Goal: Use online tool/utility: Use online tool/utility

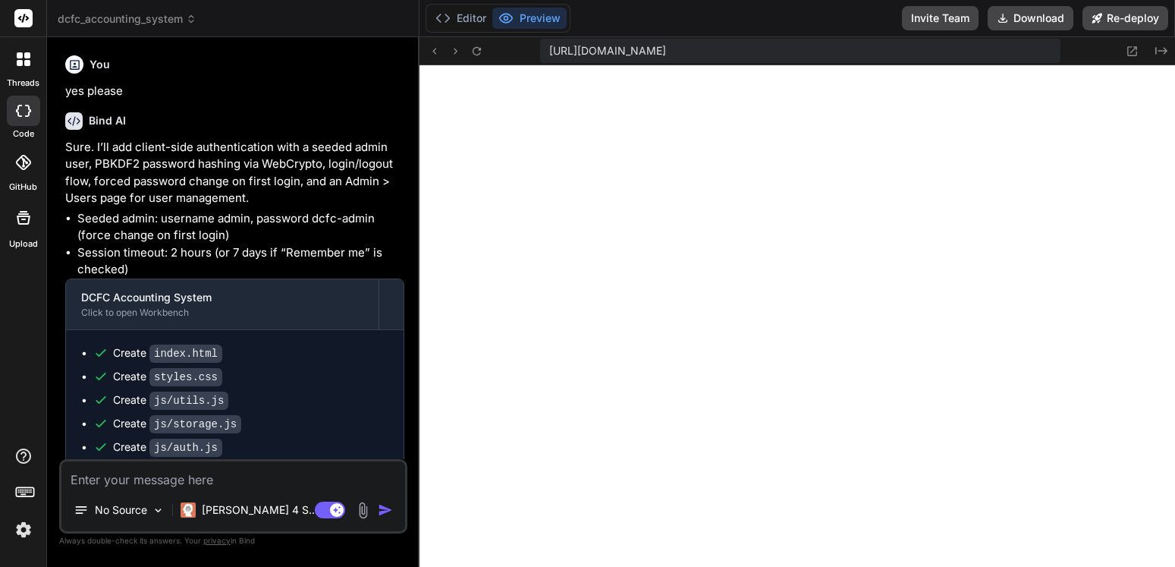
scroll to position [1729, 0]
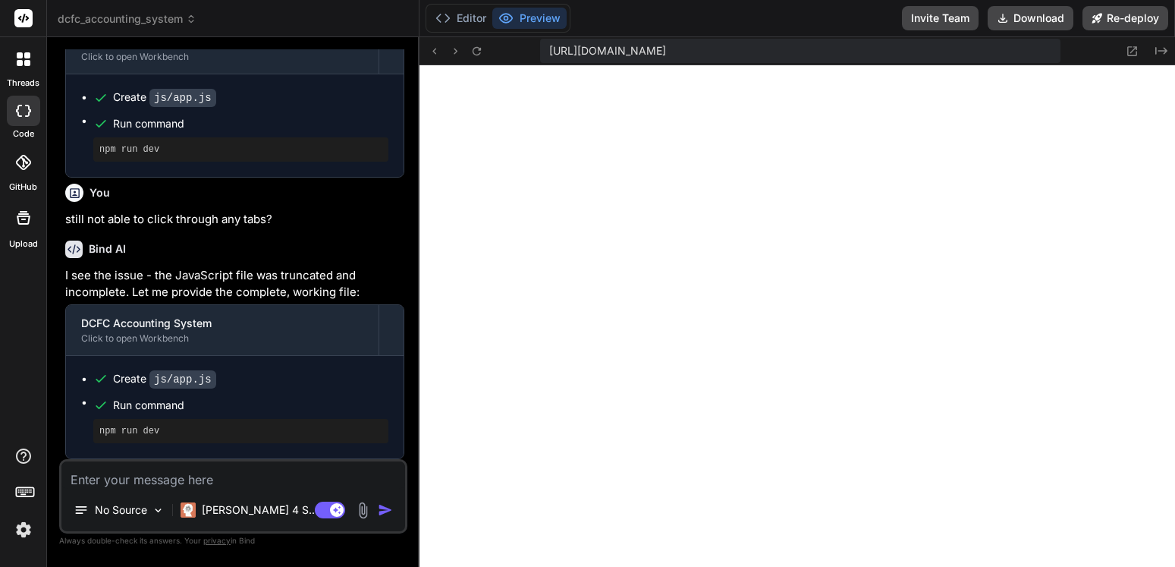
click at [209, 483] on textarea at bounding box center [233, 474] width 344 height 27
type textarea "s"
type textarea "x"
type textarea "st"
type textarea "x"
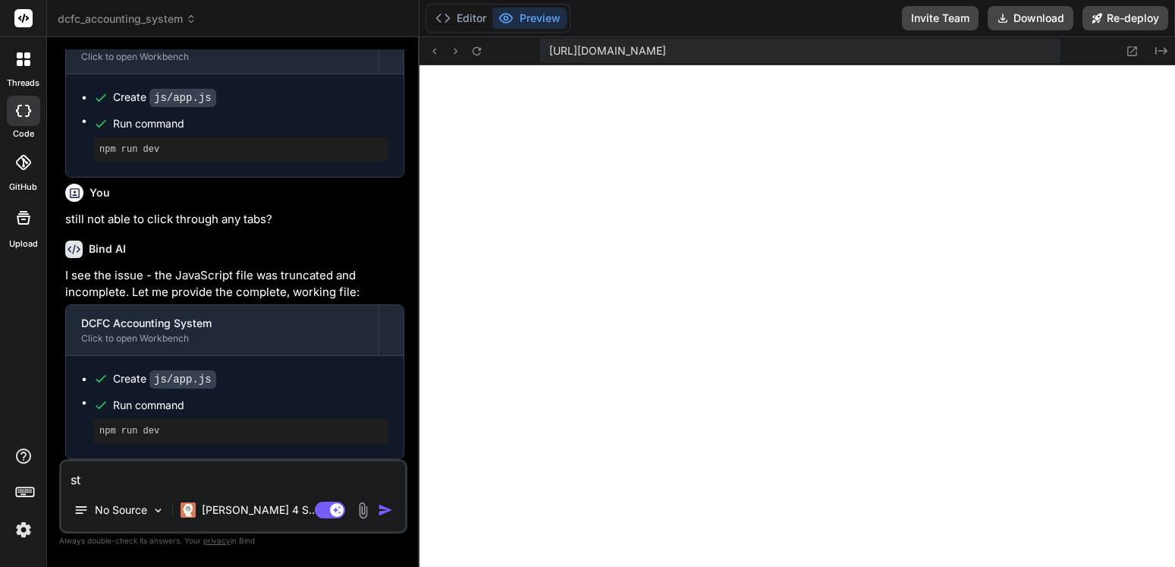
type textarea "sta"
type textarea "x"
type textarea "stat"
type textarea "x"
type textarea "state"
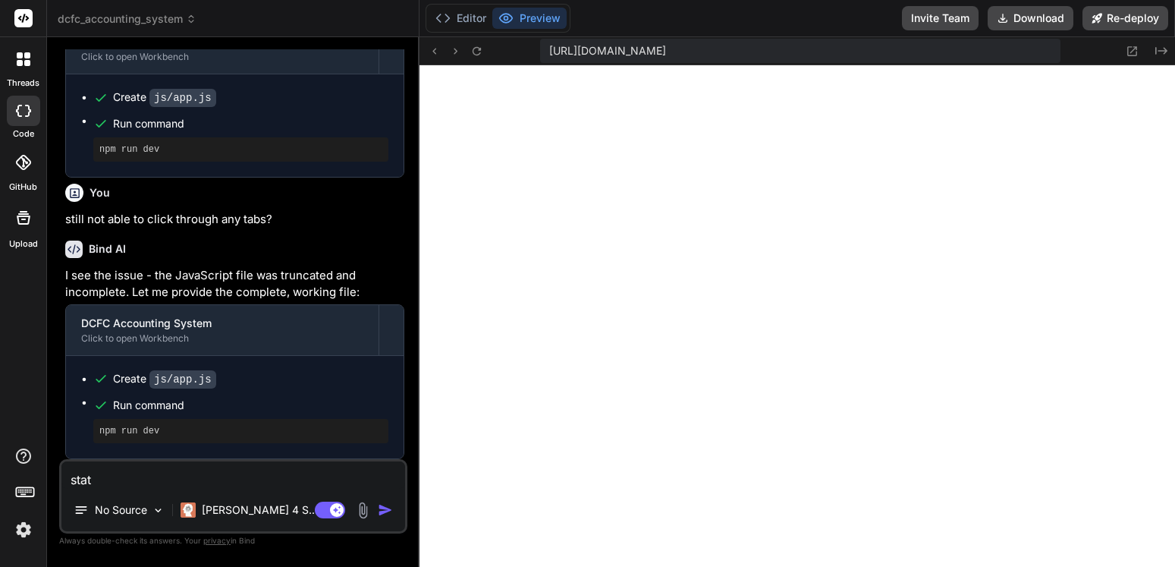
type textarea "x"
type textarea "statem"
type textarea "x"
type textarea "stateme"
type textarea "x"
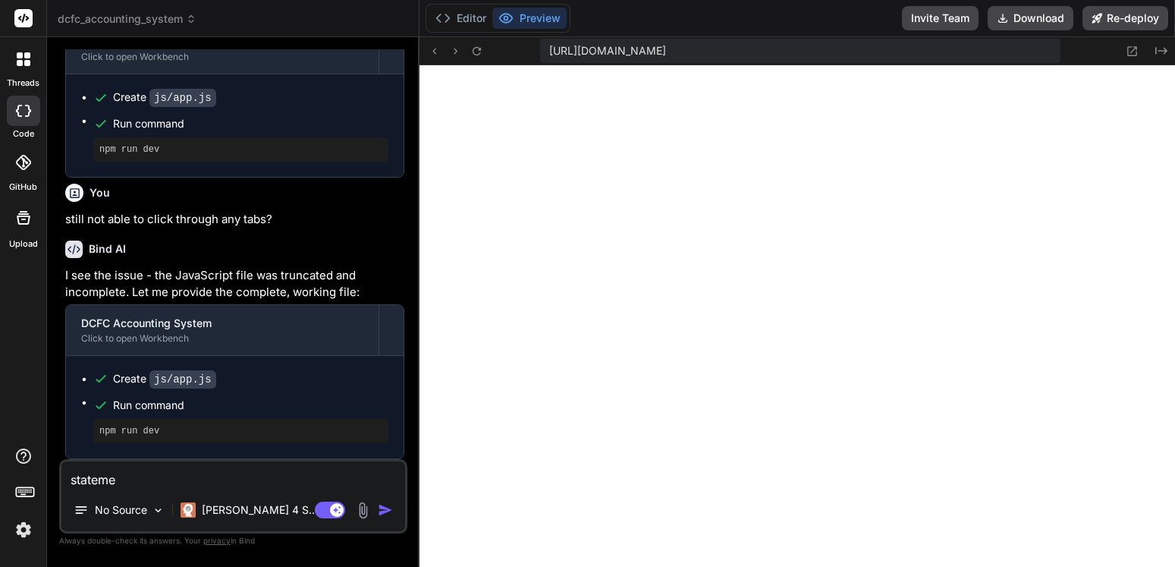
type textarea "statemen"
type textarea "x"
type textarea "statement"
type textarea "x"
type textarea "statement"
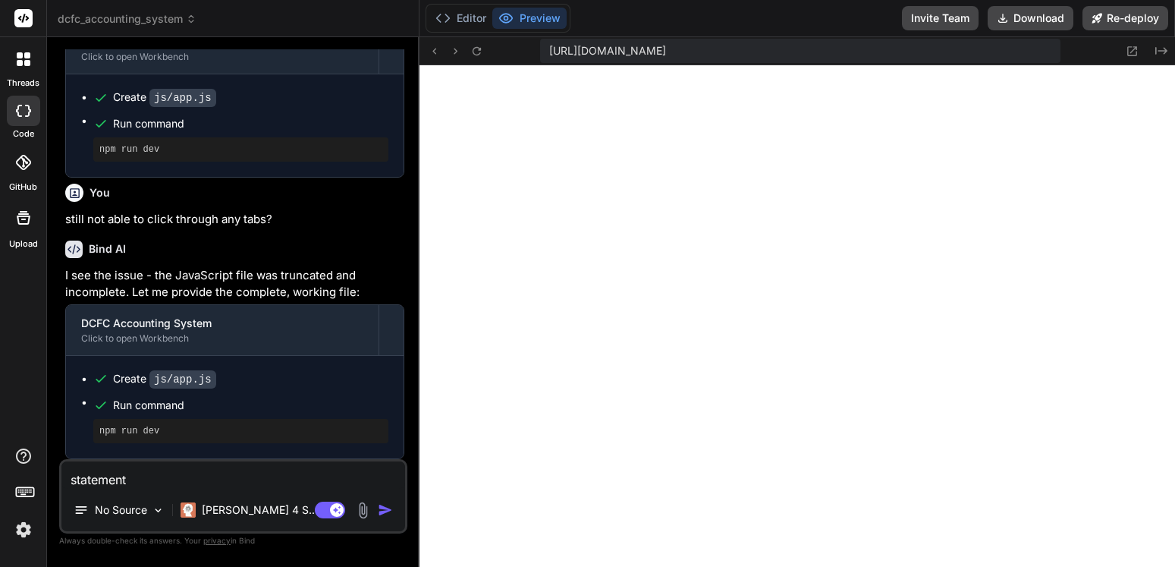
type textarea "x"
type textarea "statement o"
type textarea "x"
type textarea "statement of"
type textarea "x"
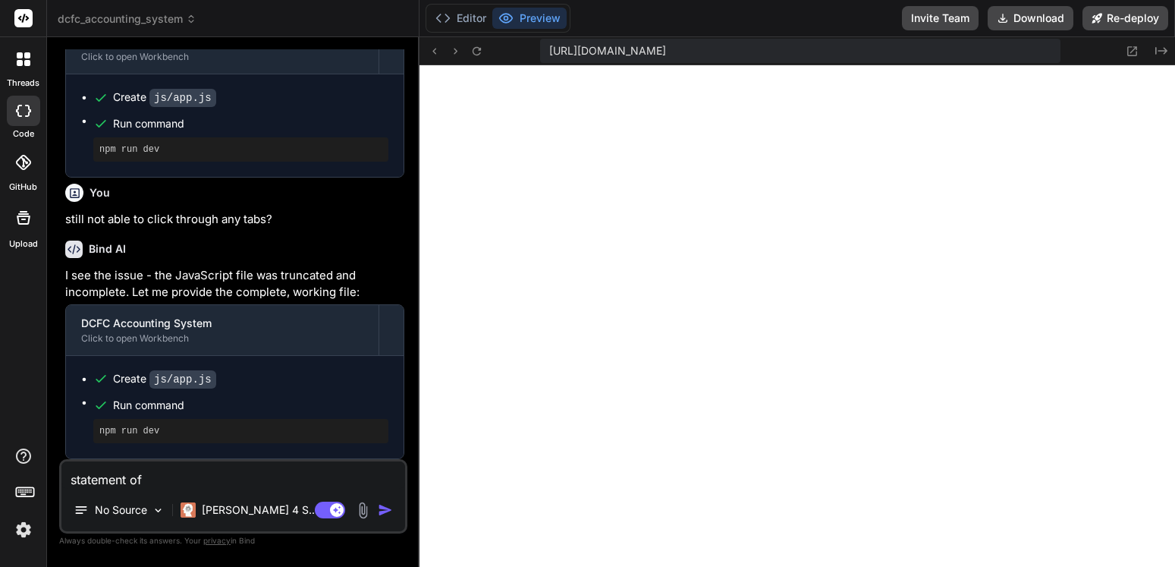
type textarea "statement of"
type textarea "x"
type textarea "statement of a"
type textarea "x"
type textarea "statement of ac"
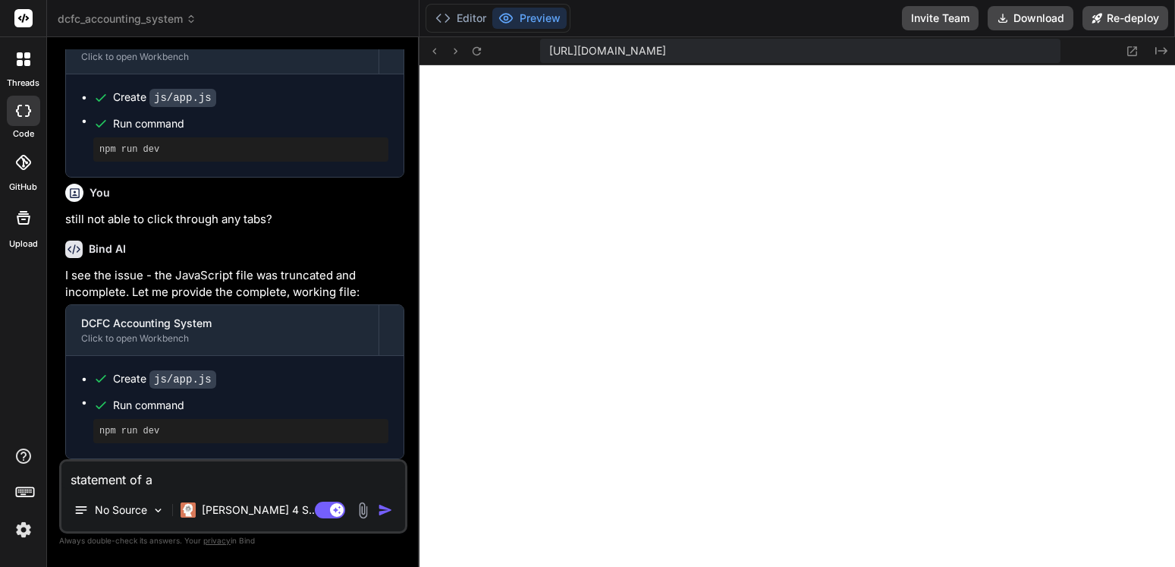
type textarea "x"
type textarea "statement of act"
type textarea "x"
type textarea "statement of acti"
type textarea "x"
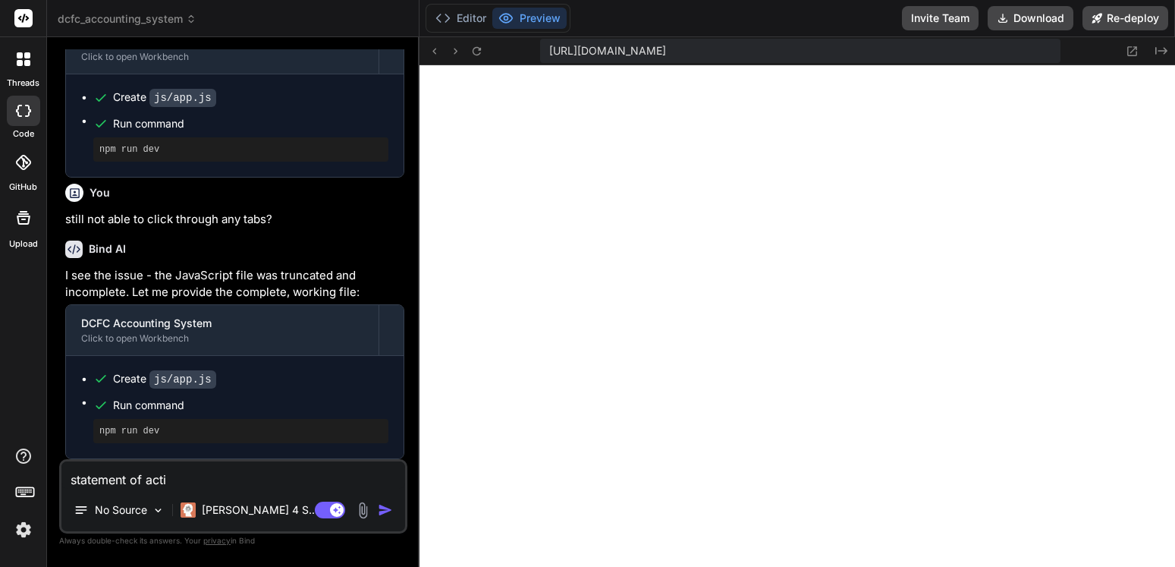
type textarea "statement of activ"
type textarea "x"
type textarea "statement of activi"
type textarea "x"
type textarea "statement of activit"
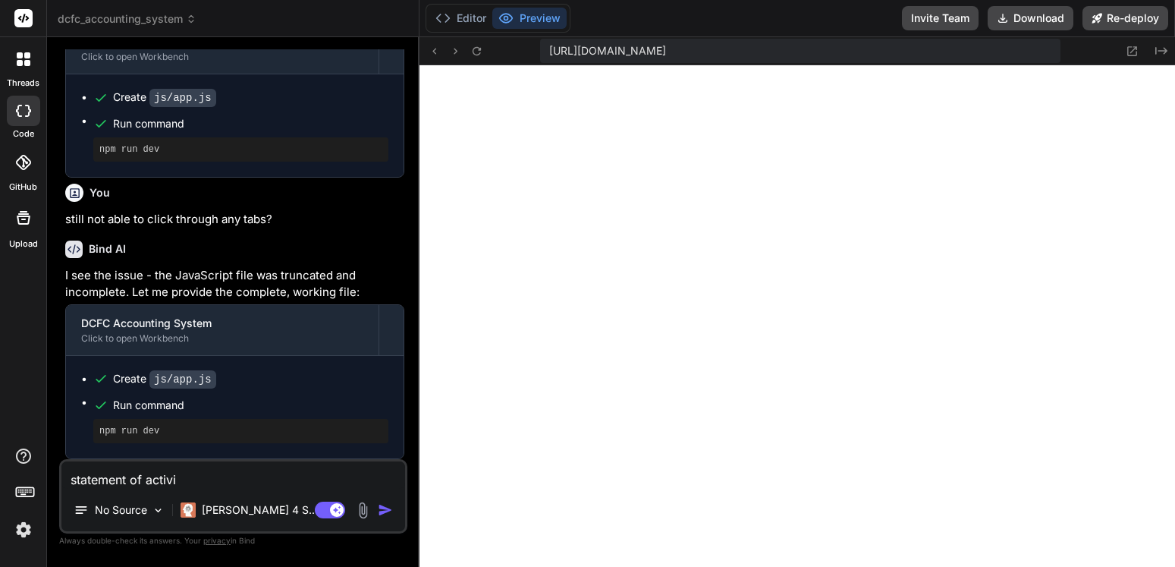
type textarea "x"
type textarea "statement of activiti"
type textarea "x"
type textarea "statement of activitie"
type textarea "x"
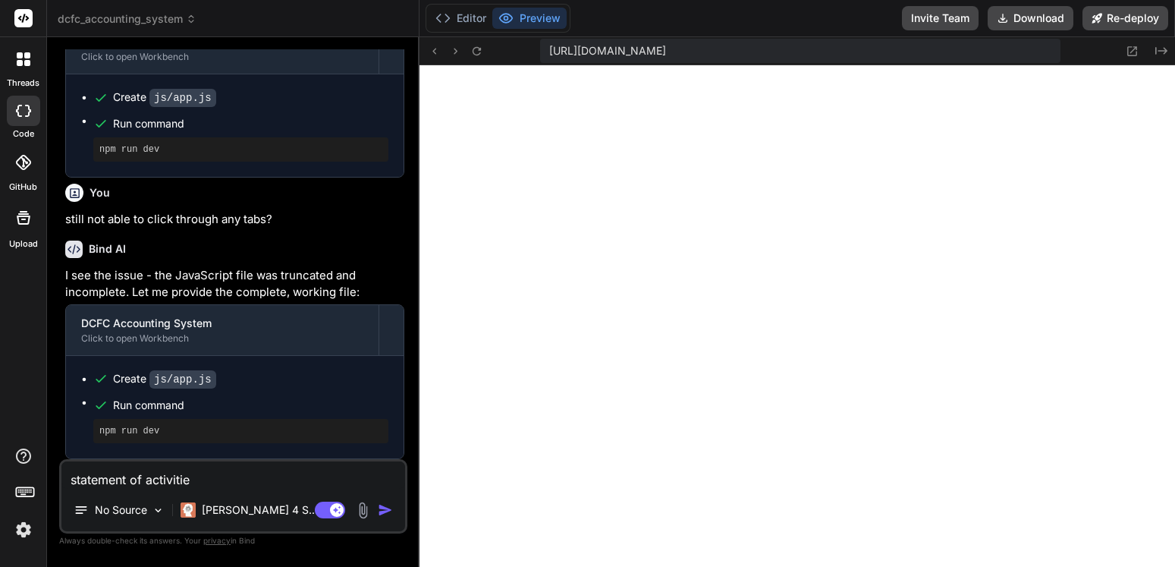
type textarea "statement of activities"
type textarea "x"
type textarea "statement of activities"
type textarea "x"
type textarea "statement of activities a"
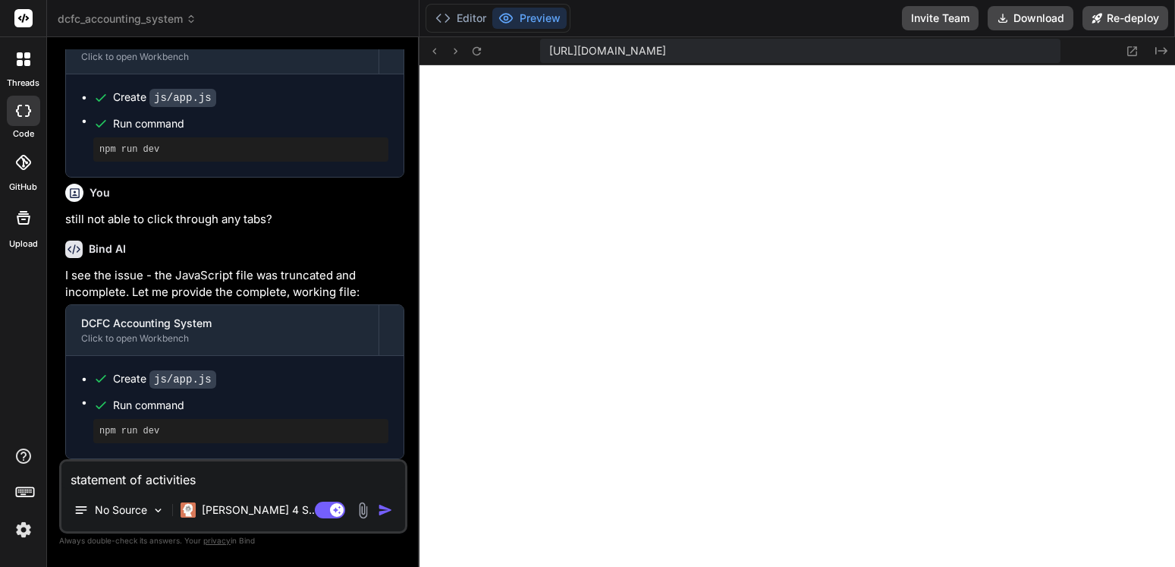
type textarea "x"
type textarea "statement of activities an"
type textarea "x"
type textarea "statement of activities and"
type textarea "x"
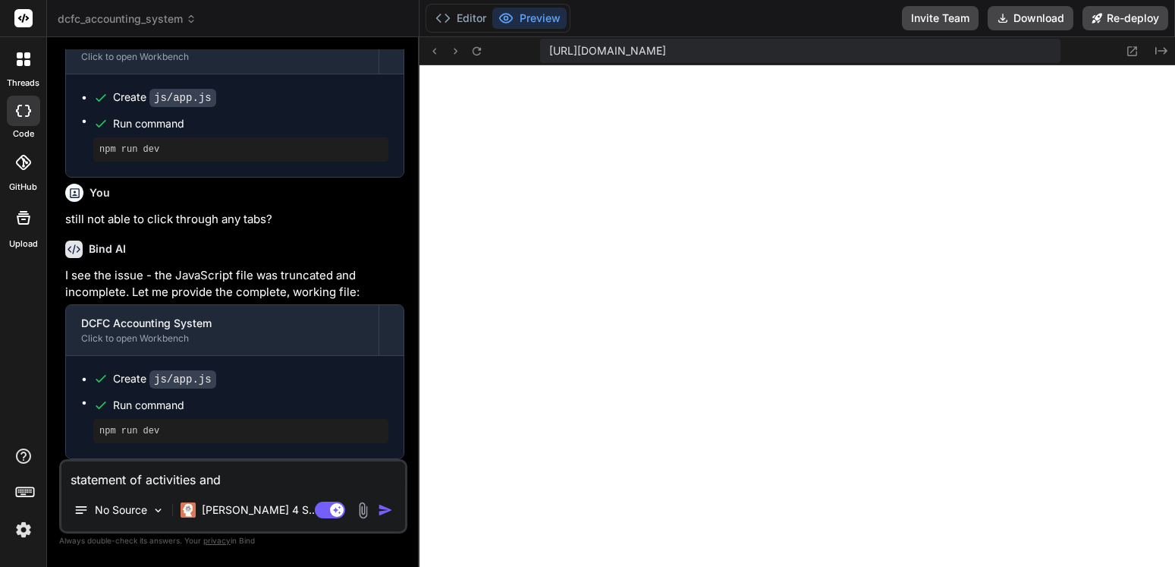
type textarea "statement of activities and"
type textarea "x"
type textarea "statement of activities and s"
type textarea "x"
type textarea "statement of activities and st"
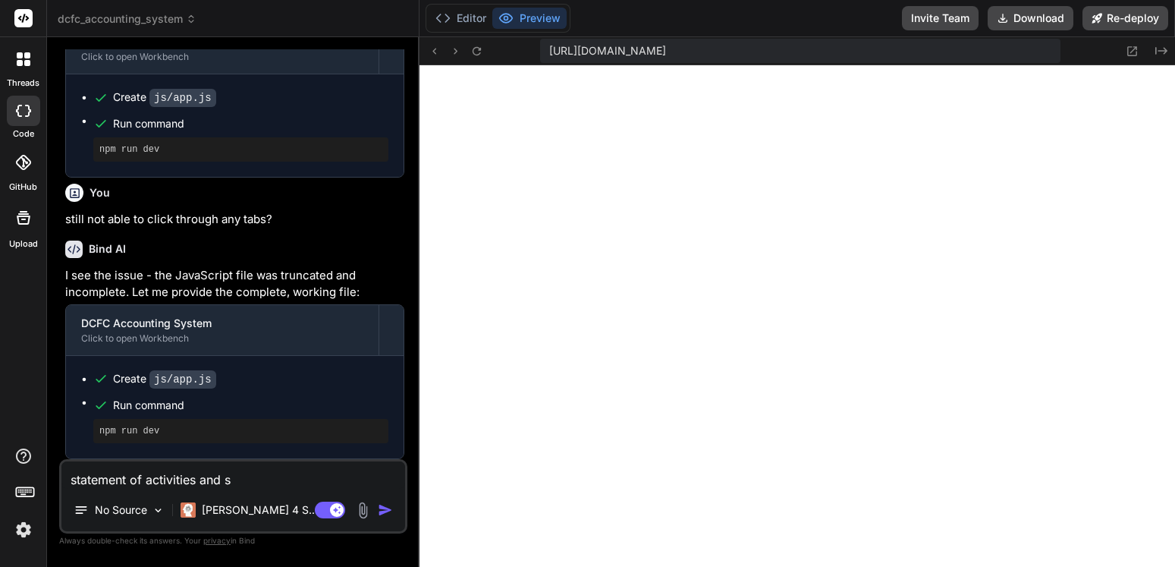
type textarea "x"
type textarea "statement of activities and sta"
type textarea "x"
type textarea "statement of activities and stat"
type textarea "x"
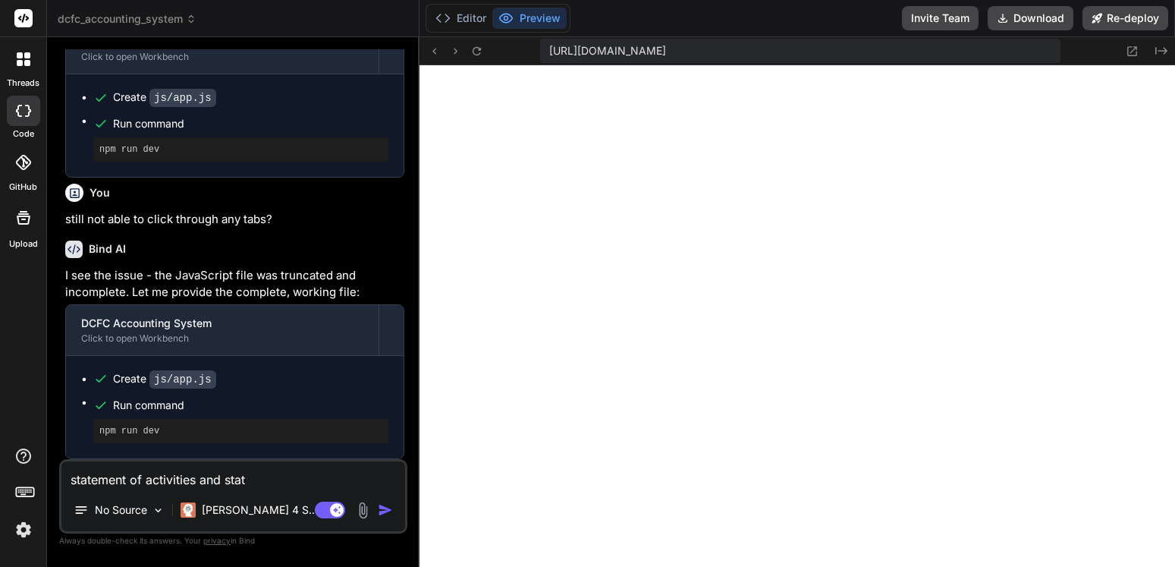
type textarea "statement of activities and state"
type textarea "x"
type textarea "statement of activities and statem"
type textarea "x"
type textarea "statement of activities and stateme"
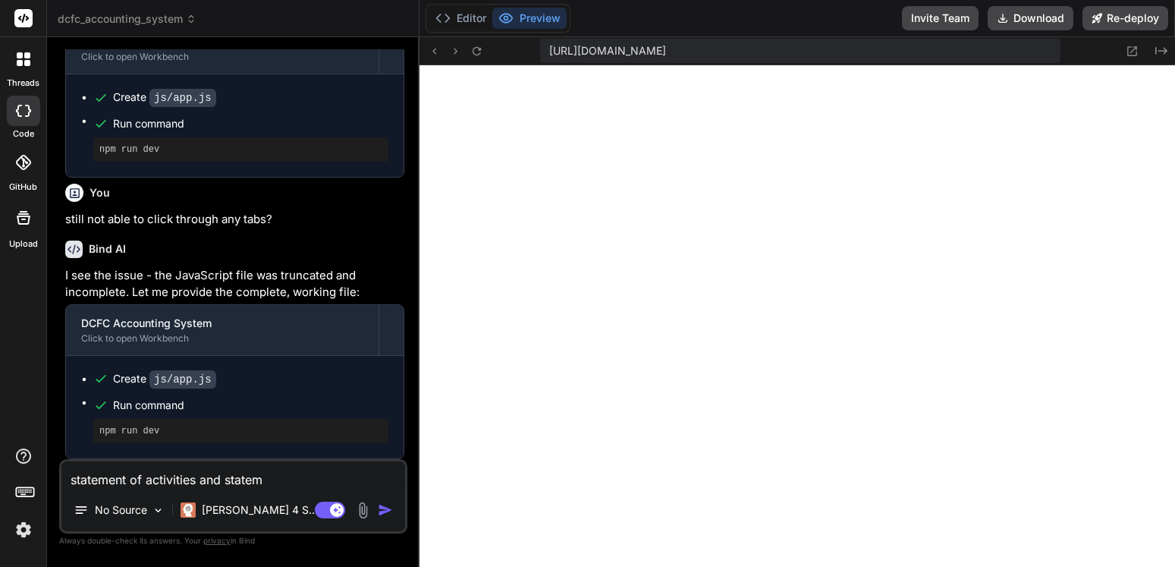
type textarea "x"
type textarea "statement of activities and statemen"
type textarea "x"
type textarea "statement of activities and statement"
type textarea "x"
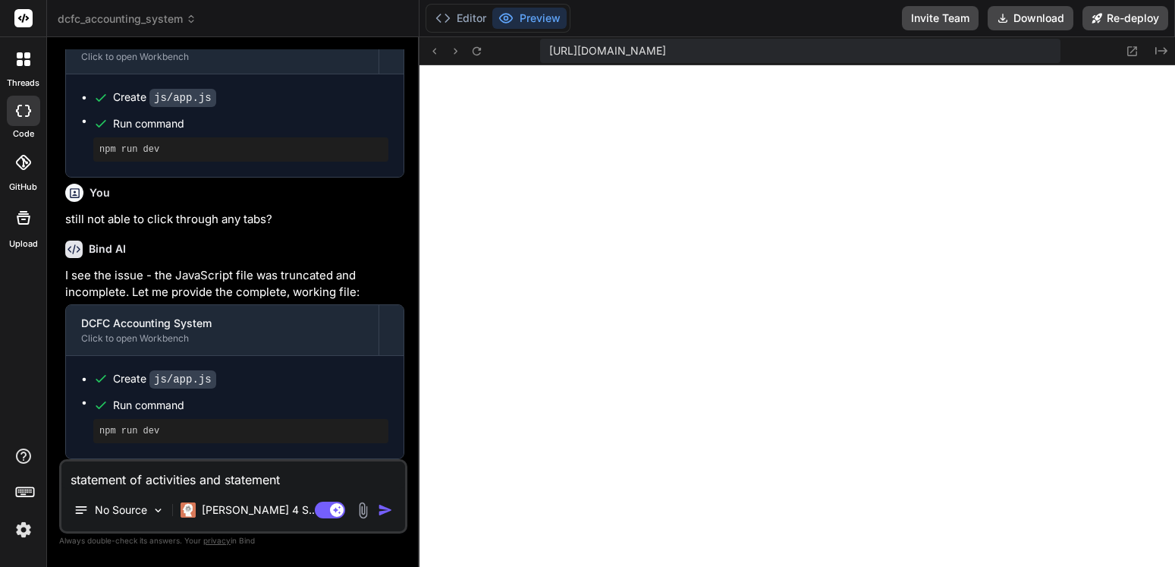
type textarea "statement of activities and statement"
type textarea "x"
type textarea "statement of activities and statement o"
type textarea "x"
type textarea "statement of activities and statement of"
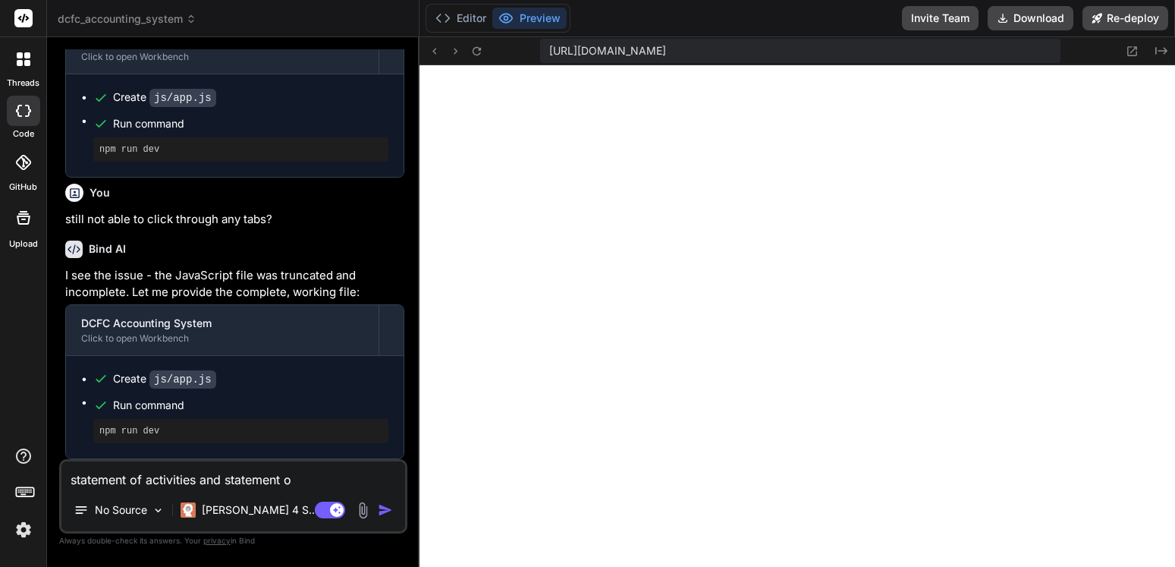
type textarea "x"
type textarea "statement of activities and statement of"
type textarea "x"
type textarea "statement of activities and statement of c"
type textarea "x"
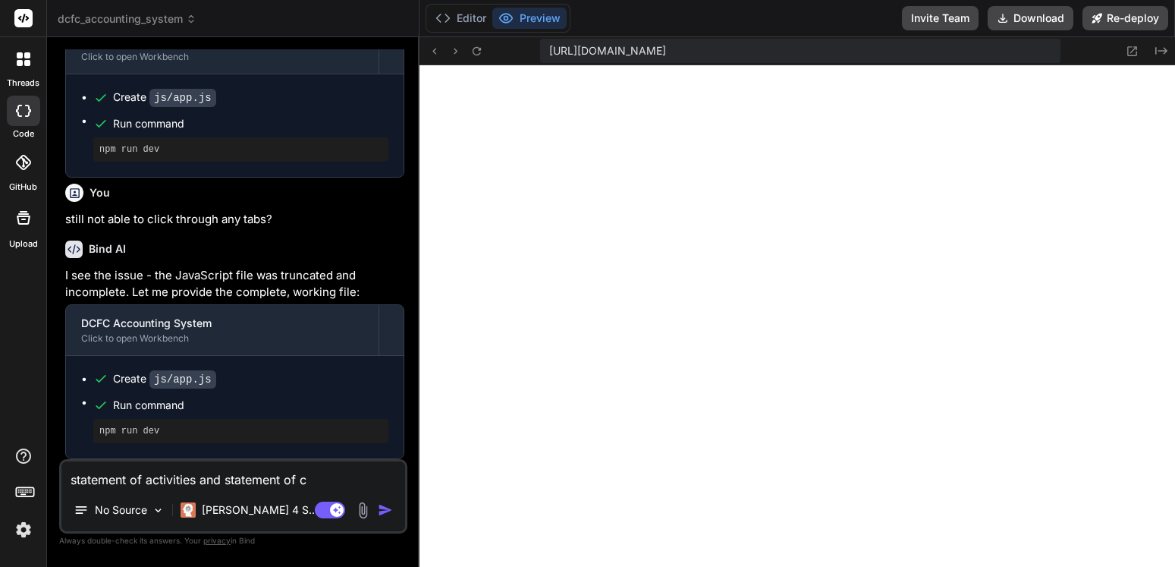
type textarea "statement of activities and statement of ca"
type textarea "x"
type textarea "statement of activities and statement of cas"
type textarea "x"
type textarea "statement of activities and statement of cash"
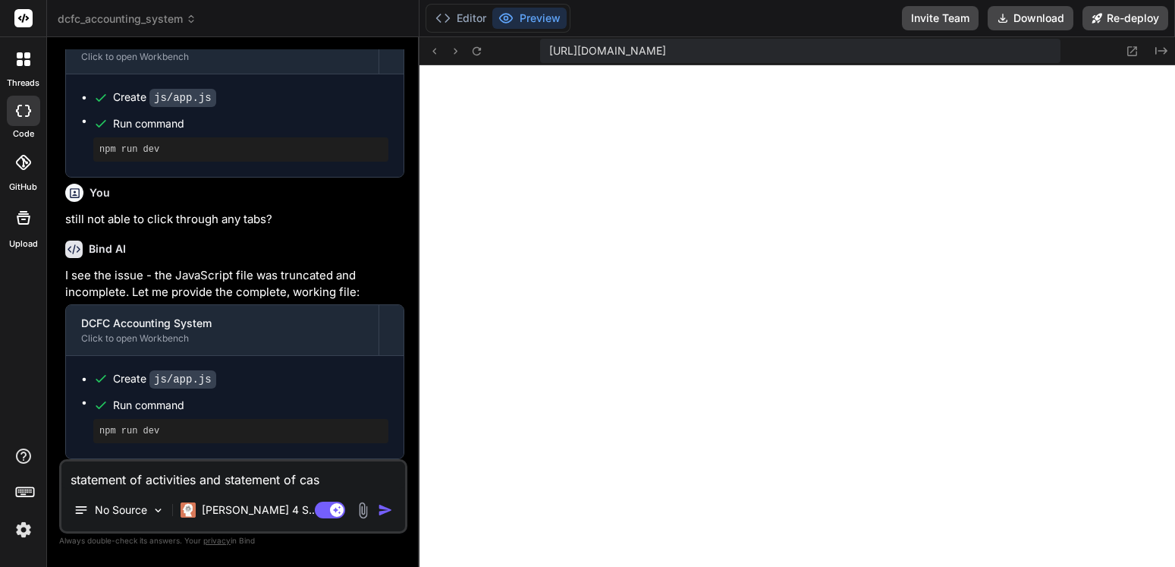
type textarea "x"
type textarea "statement of activities and statement of cashf"
type textarea "x"
type textarea "statement of activities and statement of cashfl"
type textarea "x"
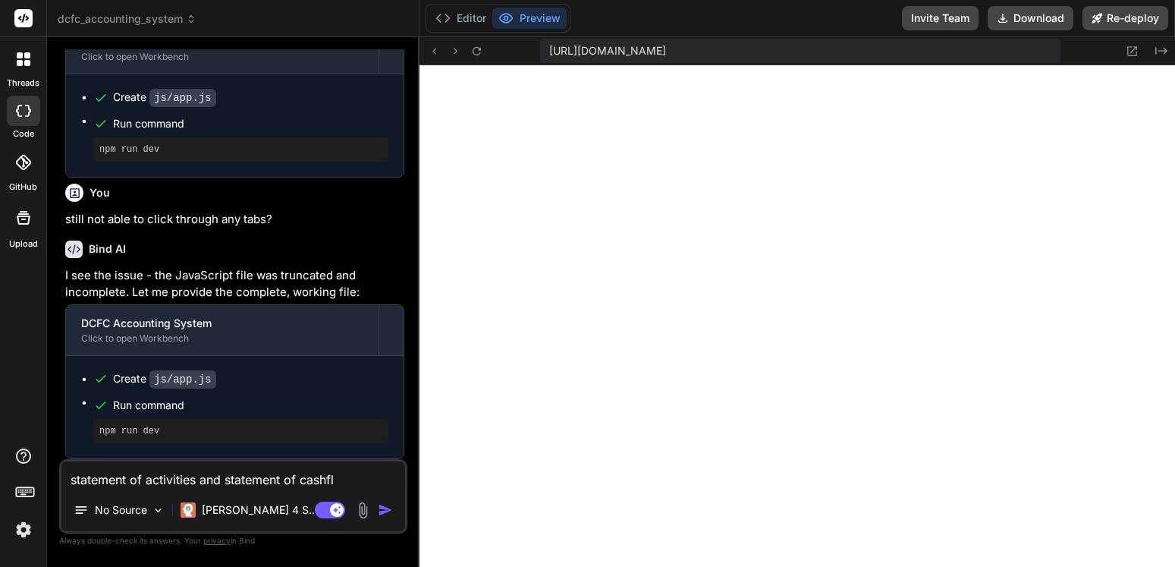
type textarea "statement of activities and statement of cashflo"
type textarea "x"
type textarea "statement of activities and statement of cashflow"
type textarea "x"
type textarea "statement of activities and statement of cashflows"
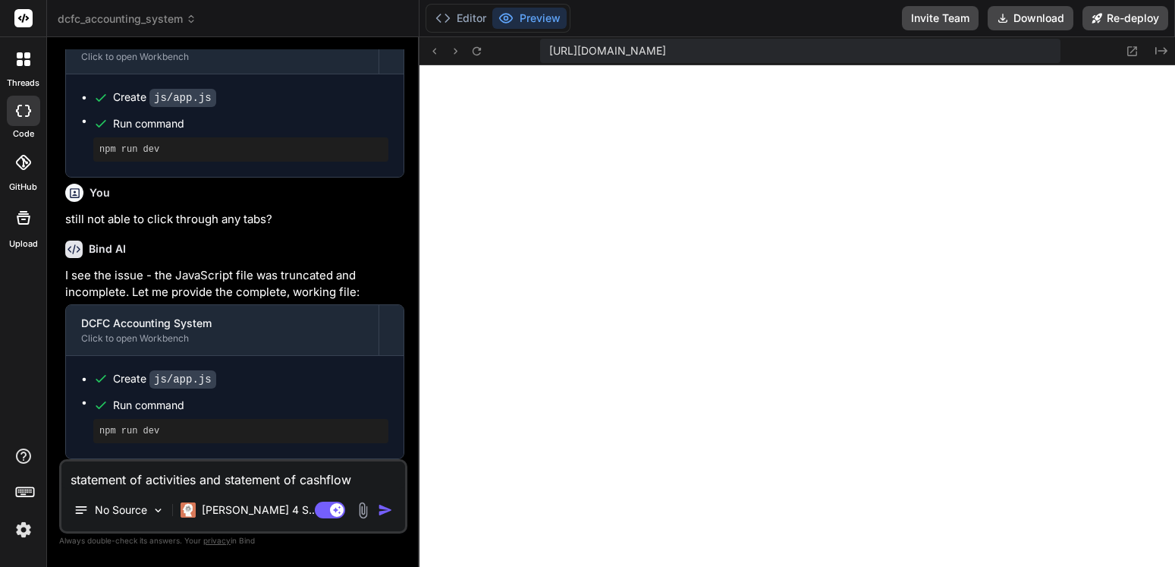
type textarea "x"
type textarea "statement of activities and statement of cashflows"
type textarea "x"
type textarea "statement of activities and statement of cashflows s"
type textarea "x"
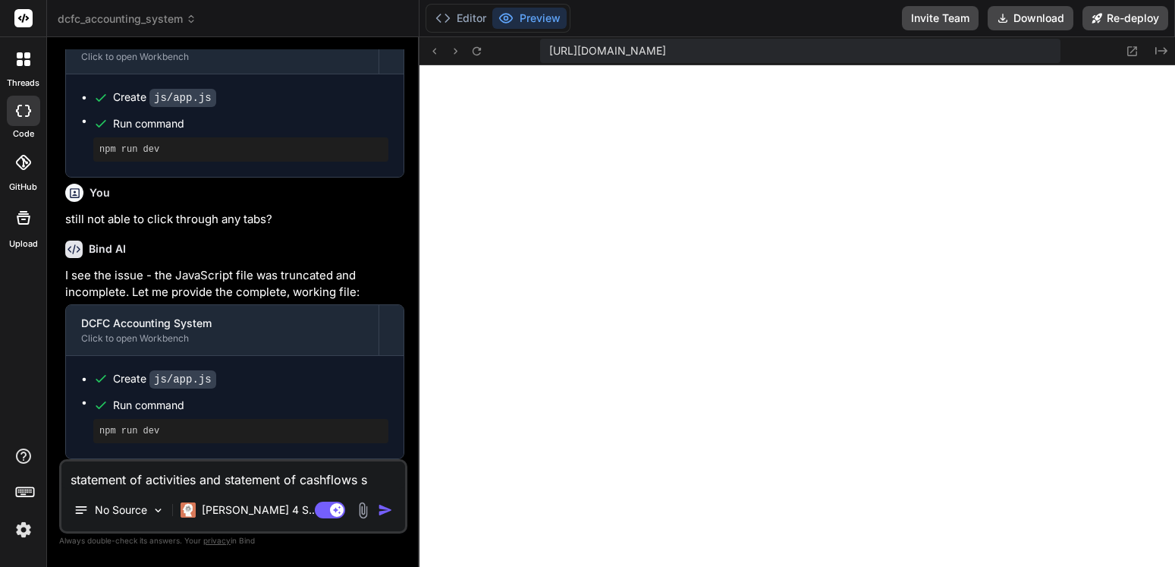
type textarea "statement of activities and statement of cashflows se"
type textarea "x"
type textarea "statement of activities and statement of cashflows see"
type textarea "x"
type textarea "statement of activities and statement of cashflows seem"
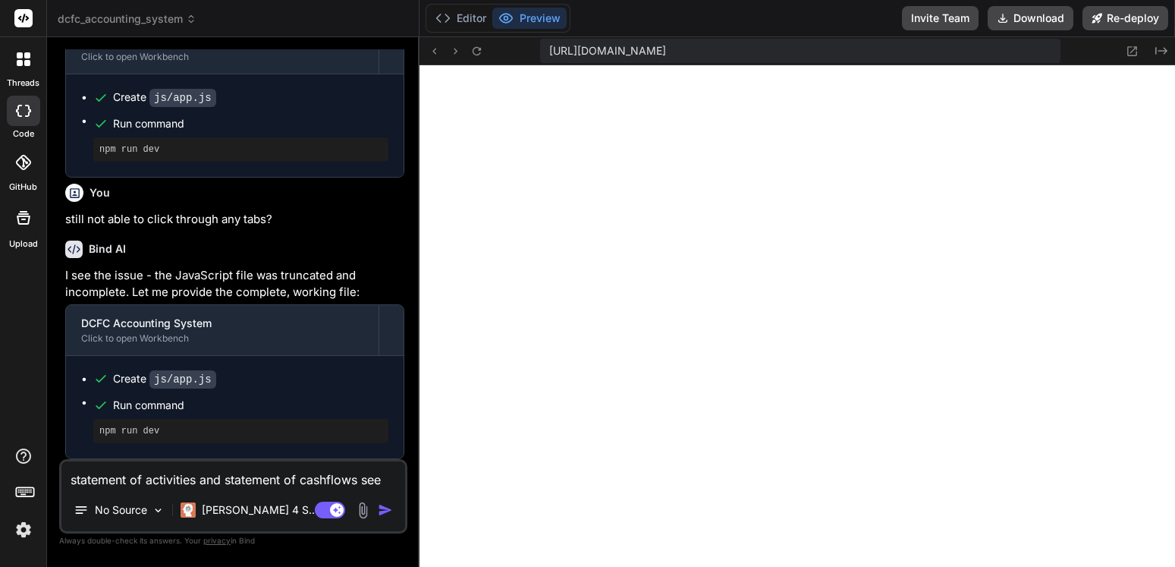
type textarea "x"
type textarea "statement of activities and statement of cashflows seems"
type textarea "x"
type textarea "statement of activities and statement of cashflows seems"
type textarea "x"
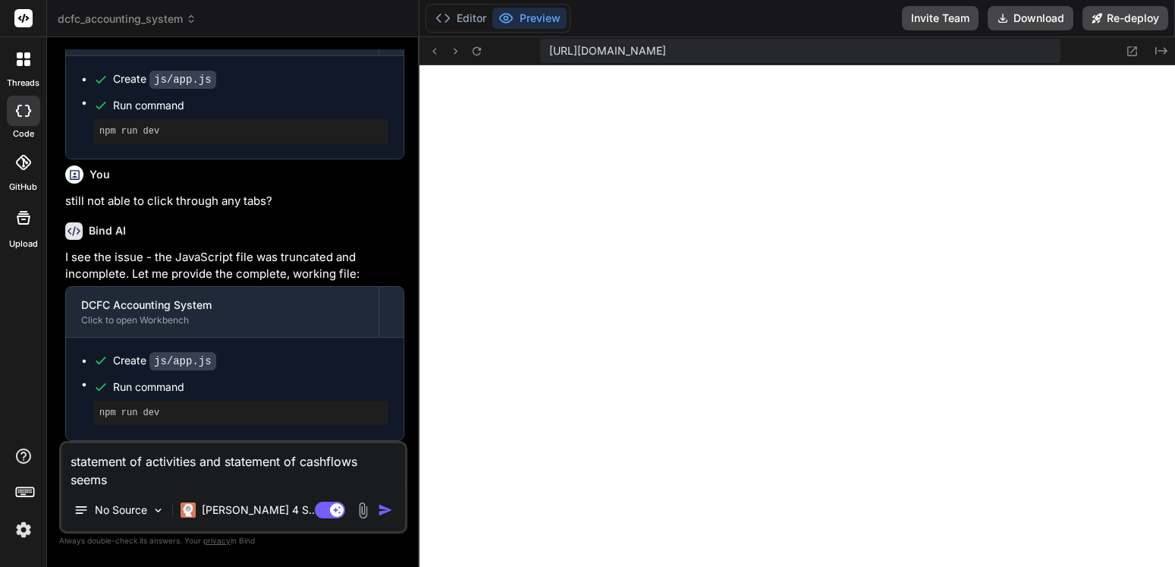
type textarea "statement of activities and statement of cashflows seems t"
type textarea "x"
type textarea "statement of activities and statement of cashflows seems to"
type textarea "x"
type textarea "statement of activities and statement of cashflows seems to"
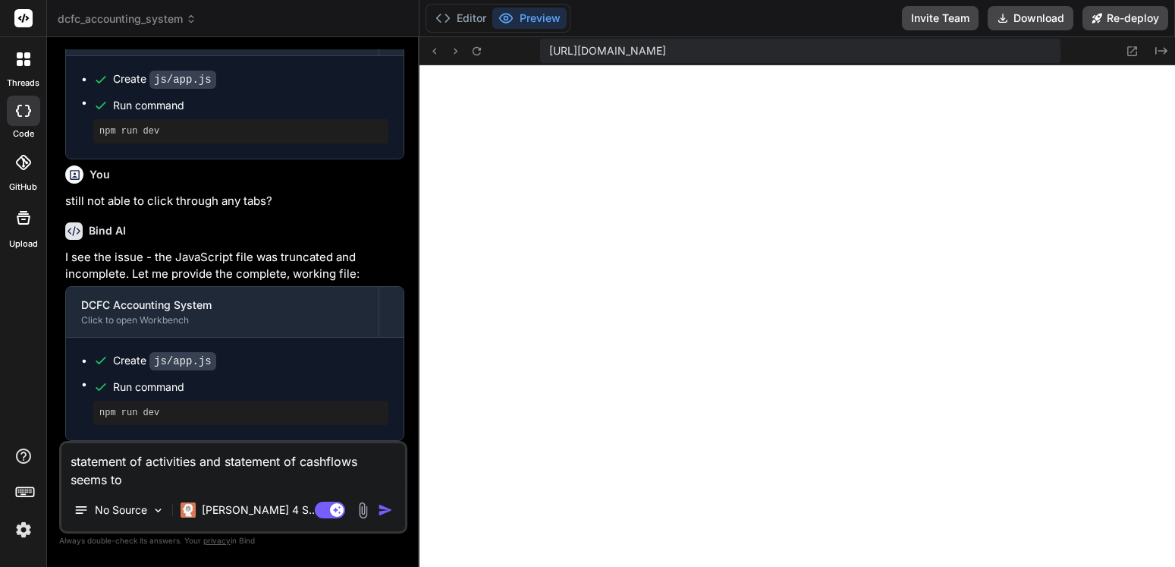
type textarea "x"
type textarea "statement of activities and statement of cashflows seems to b"
type textarea "x"
type textarea "statement of activities and statement of cashflows seems to be"
type textarea "x"
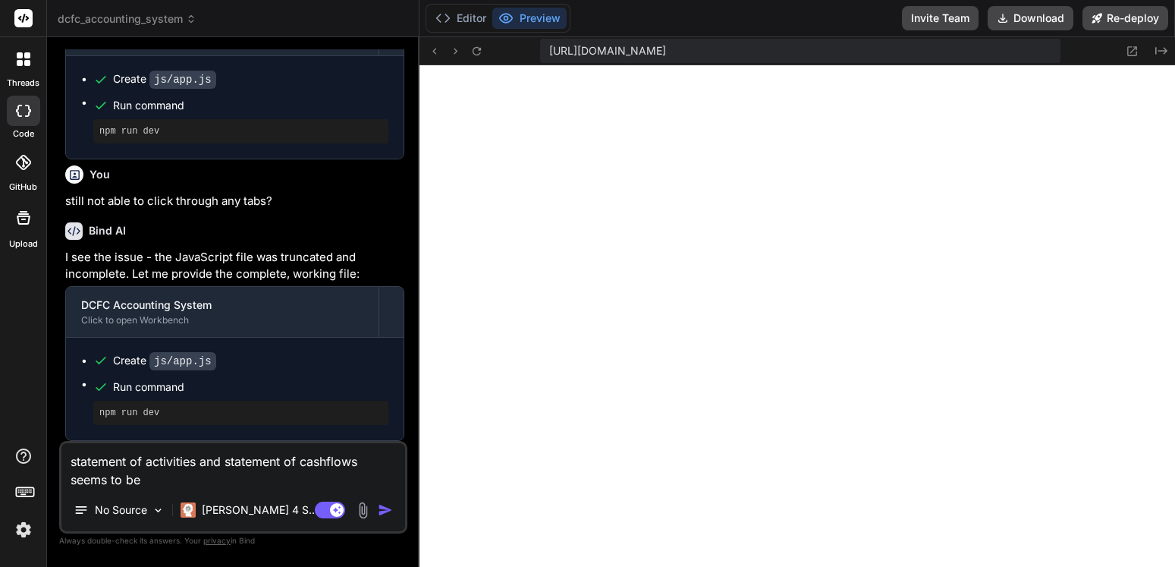
type textarea "statement of activities and statement of cashflows seems to be"
type textarea "x"
type textarea "statement of activities and statement of cashflows seems to be o"
type textarea "x"
type textarea "statement of activities and statement of cashflows seems to be of"
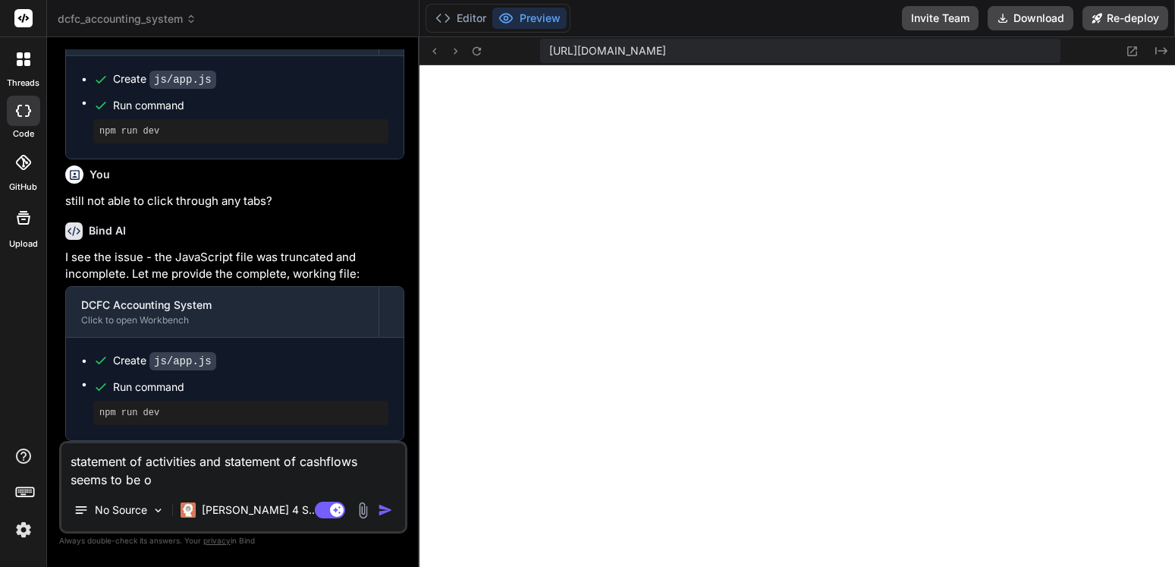
type textarea "x"
type textarea "statement of activities and statement of cashflows seems to be off"
type textarea "x"
type textarea "statement of activities and statement of cashflows seems to be off"
type textarea "x"
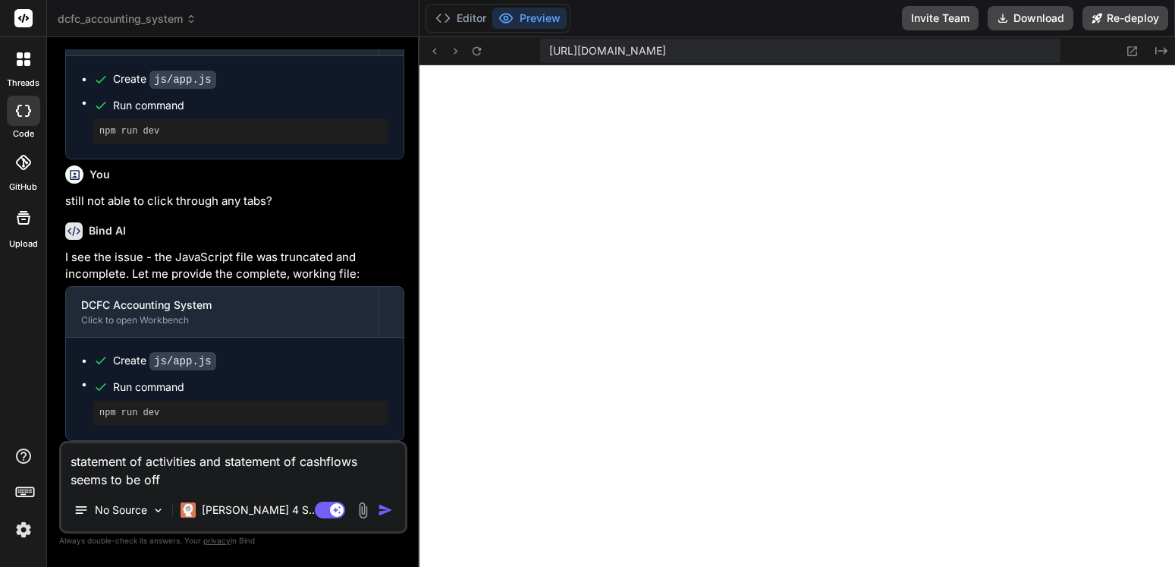
type textarea "statement of activities and statement of cashflows seems to be off i"
type textarea "x"
type textarea "statement of activities and statement of cashflows seems to be off in"
type textarea "x"
type textarea "statement of activities and statement of cashflows seems to be off in"
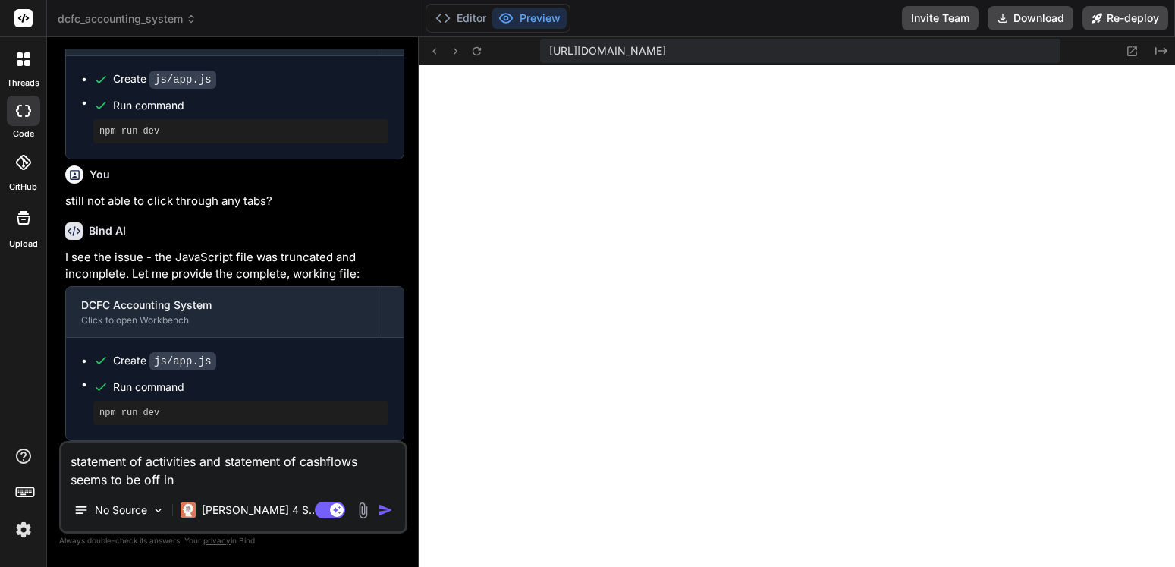
type textarea "x"
type textarea "statement of activities and statement of cashflows seems to be off in t"
type textarea "x"
type textarea "statement of activities and statement of cashflows seems to be off in th"
type textarea "x"
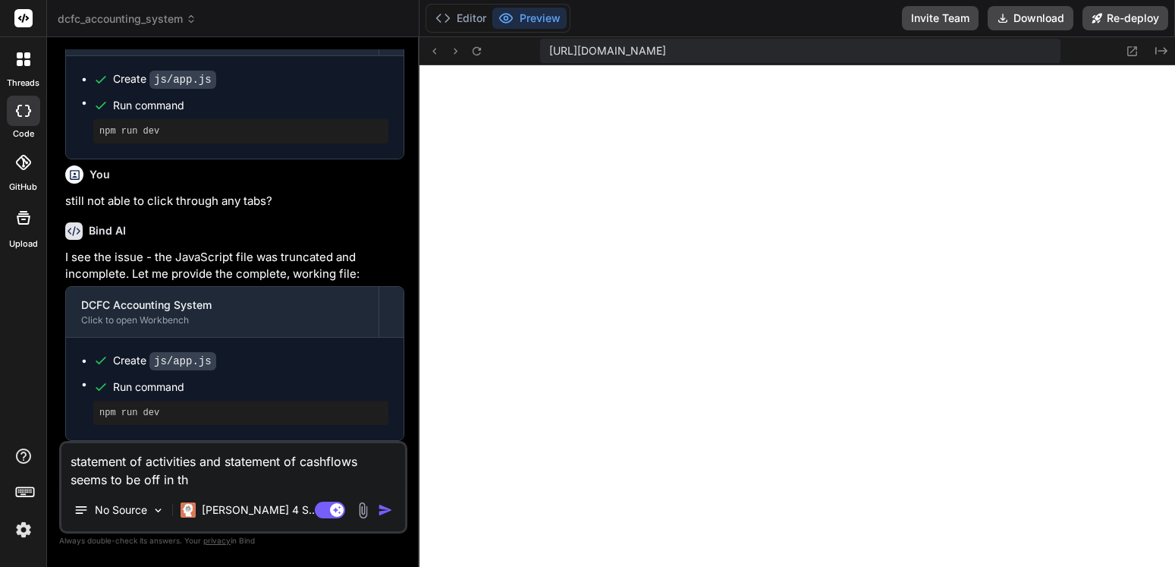
type textarea "statement of activities and statement of cashflows seems to be off in the"
type textarea "x"
type textarea "statement of activities and statement of cashflows seems to be off in the"
type textarea "x"
type textarea "statement of activities and statement of cashflows seems to be off in the r"
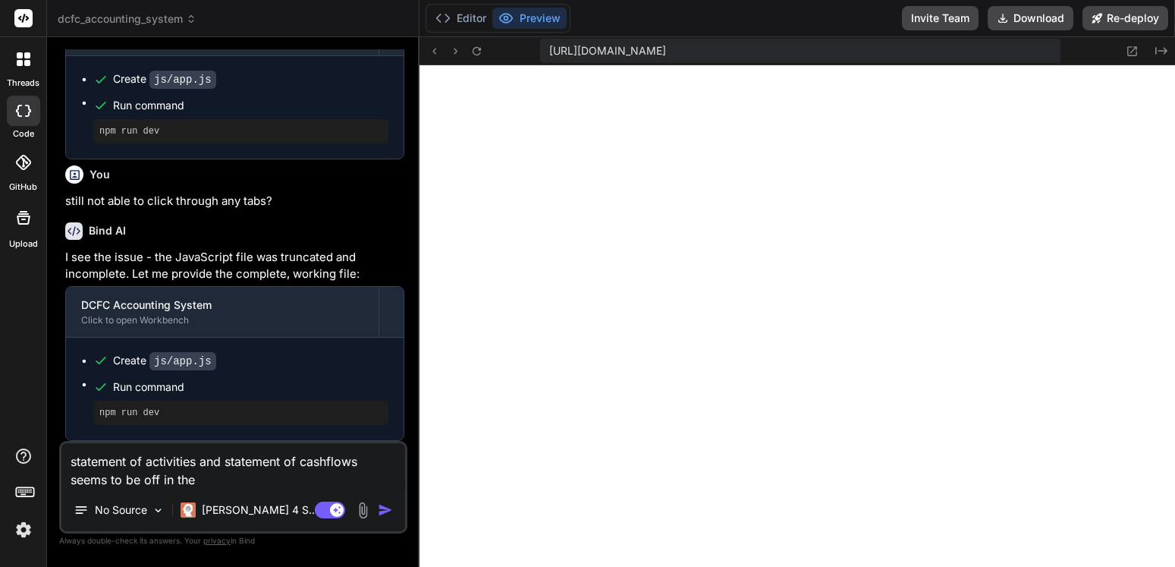
type textarea "x"
type textarea "statement of activities and statement of cashflows seems to be off in the re"
type textarea "x"
type textarea "statement of activities and statement of cashflows seems to be off in the rep"
type textarea "x"
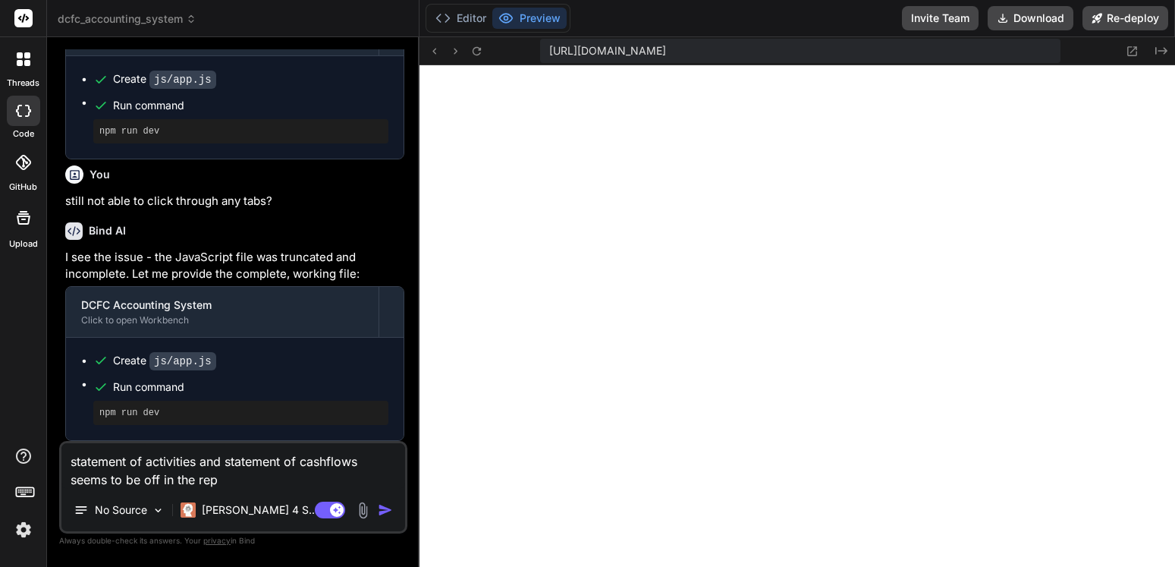
type textarea "statement of activities and statement of cashflows seems to be off in the repo"
type textarea "x"
type textarea "statement of activities and statement of cashflows seems to be off in the repor"
type textarea "x"
type textarea "statement of activities and statement of cashflows seems to be off in the report"
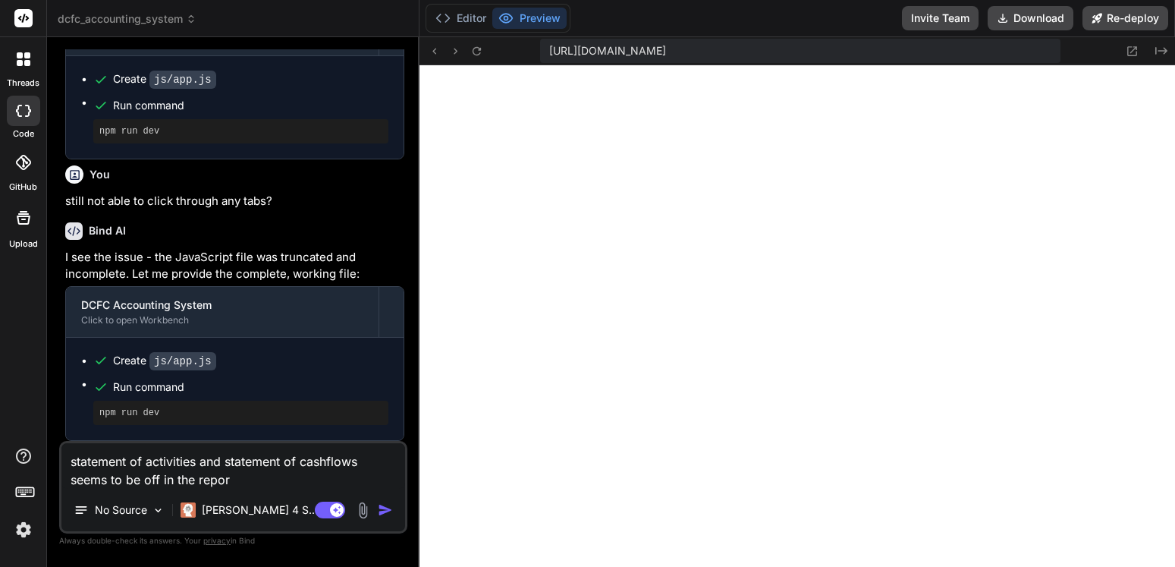
type textarea "x"
type textarea "statement of activities and statement of cashflows seems to be off in the repor…"
type textarea "x"
type textarea "statement of activities and statement of cashflows seems to be off in the repor…"
type textarea "x"
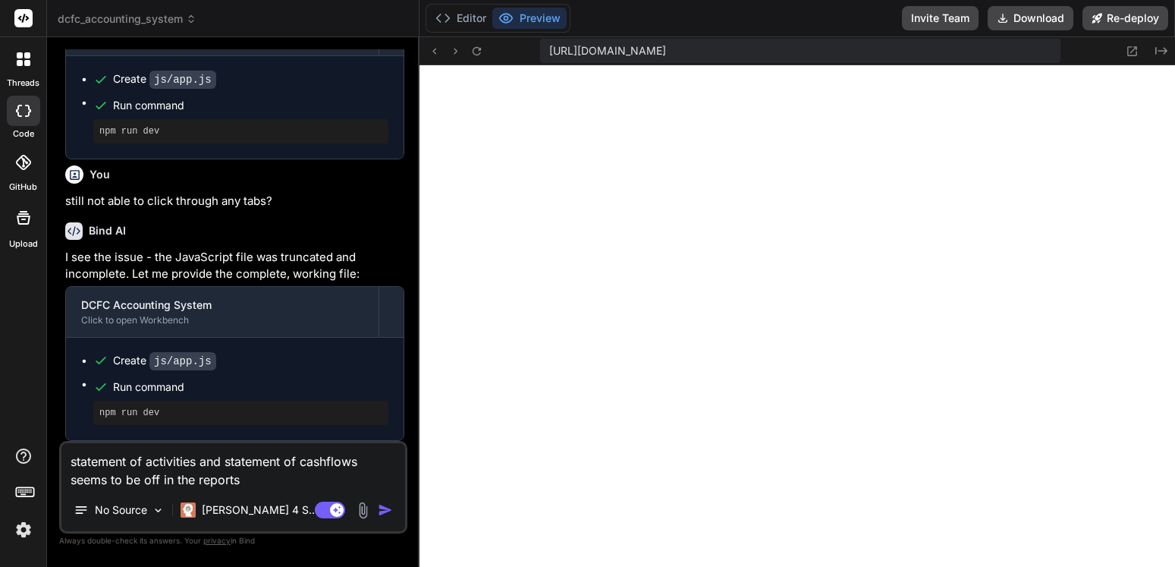
type textarea "statement of activities and statement of cashflows seems to be off in the repor…"
type textarea "x"
type textarea "statement of activities and statement of cashflows seems to be off in the repor…"
type textarea "x"
type textarea "statement of activities and statement of cashflows seems to be off in the repor…"
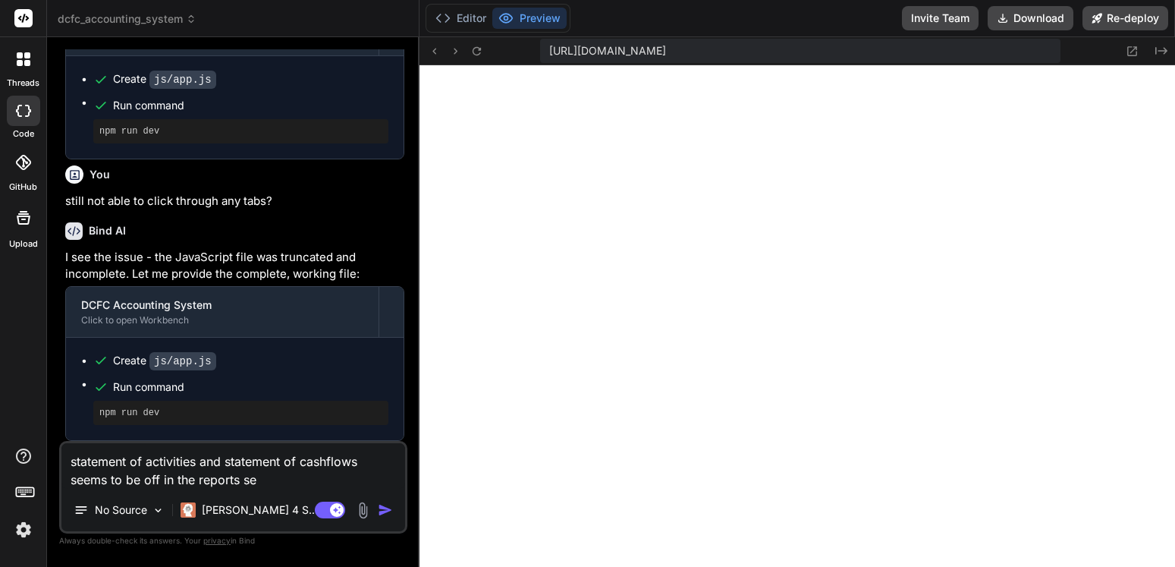
type textarea "x"
type textarea "statement of activities and statement of cashflows seems to be off in the repor…"
type textarea "x"
type textarea "statement of activities and statement of cashflows seems to be off in the repor…"
type textarea "x"
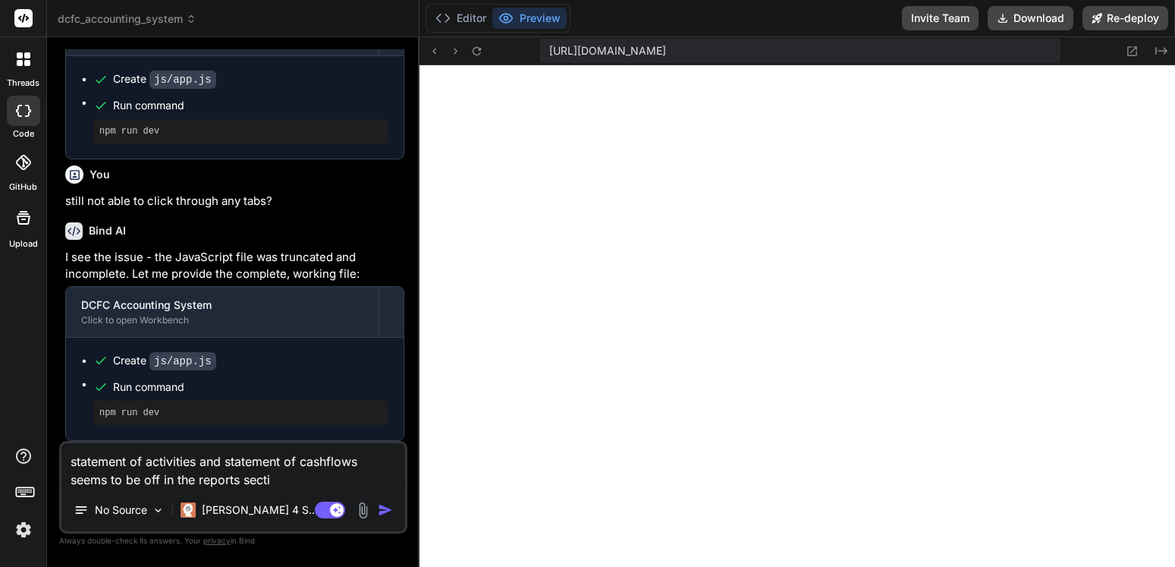
type textarea "statement of activities and statement of cashflows seems to be off in the repor…"
type textarea "x"
type textarea "statement of activities and statement of cashflows seems to be off in the repor…"
type textarea "x"
type textarea "statement of activities and statement of cashflows seems to be off in the repor…"
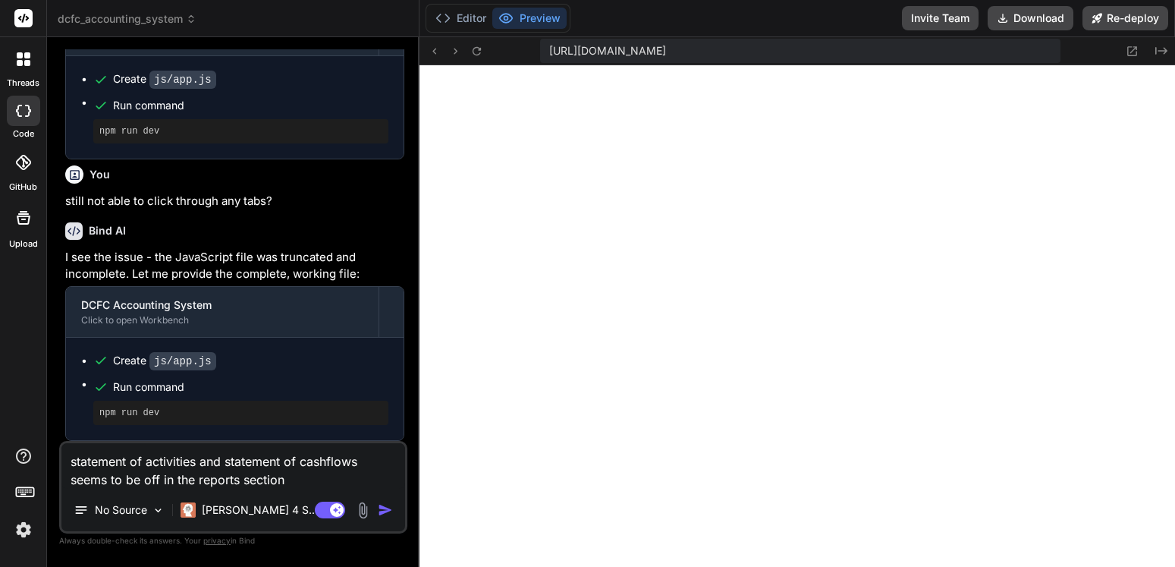
type textarea "x"
type textarea "statement of activities and statement of cashflows seems to be off in the repor…"
type textarea "x"
type textarea "statement of activities and statement of cashflows seems to be off in the repor…"
type textarea "x"
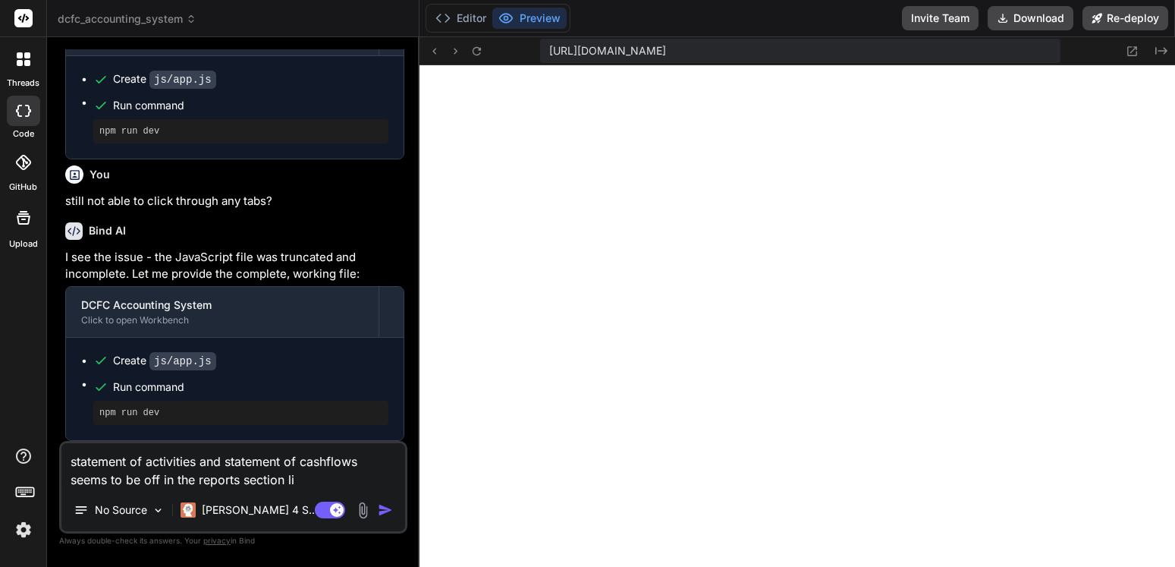
type textarea "statement of activities and statement of cashflows seems to be off in the repor…"
type textarea "x"
type textarea "statement of activities and statement of cashflows seems to be off in the repor…"
type textarea "x"
type textarea "statement of activities and statement of cashflows seems to be off in the repor…"
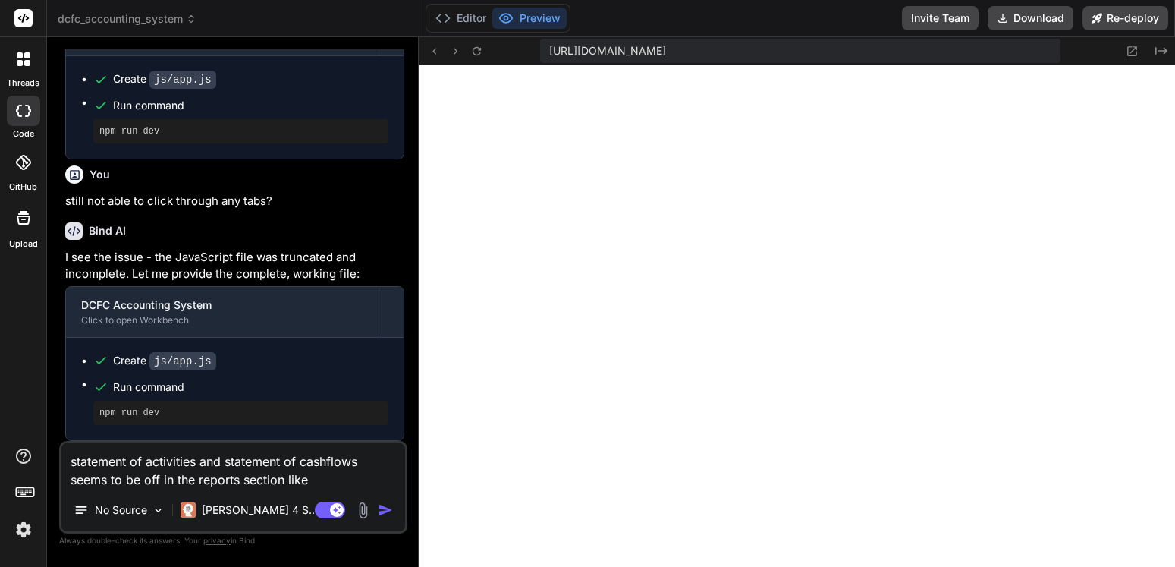
type textarea "x"
type textarea "statement of activities and statement of cashflows seems to be off in the repor…"
type textarea "x"
type textarea "statement of activities and statement of cashflows seems to be off in the repor…"
type textarea "x"
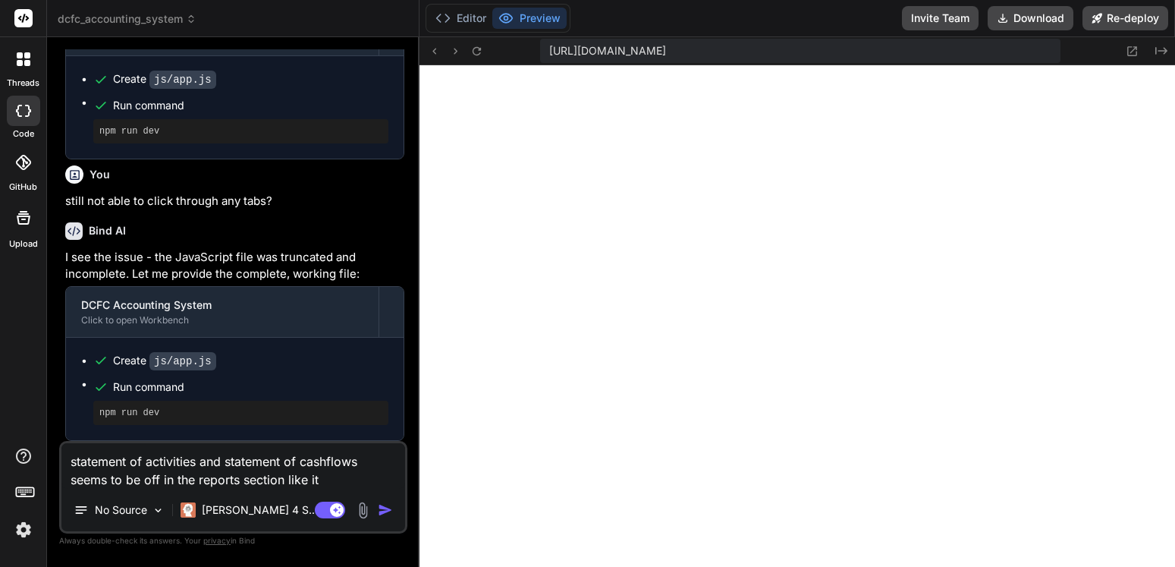
type textarea "statement of activities and statement of cashflows seems to be off in the repor…"
type textarea "x"
type textarea "statement of activities and statement of cashflows seems to be off in the repor…"
type textarea "x"
type textarea "statement of activities and statement of cashflows seems to be off in the repor…"
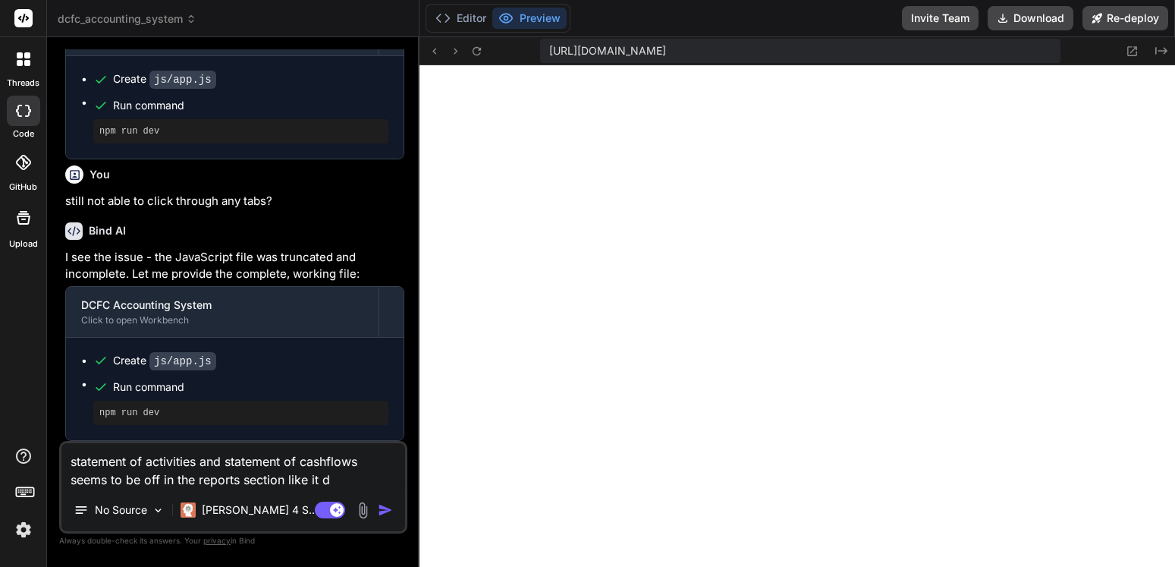
type textarea "x"
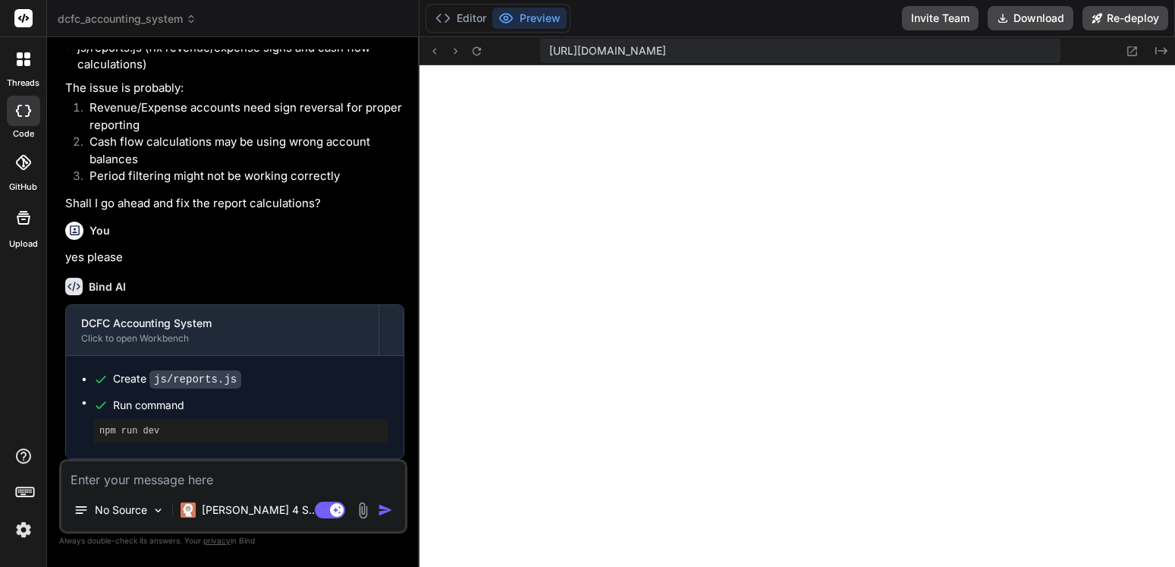
scroll to position [6598, 0]
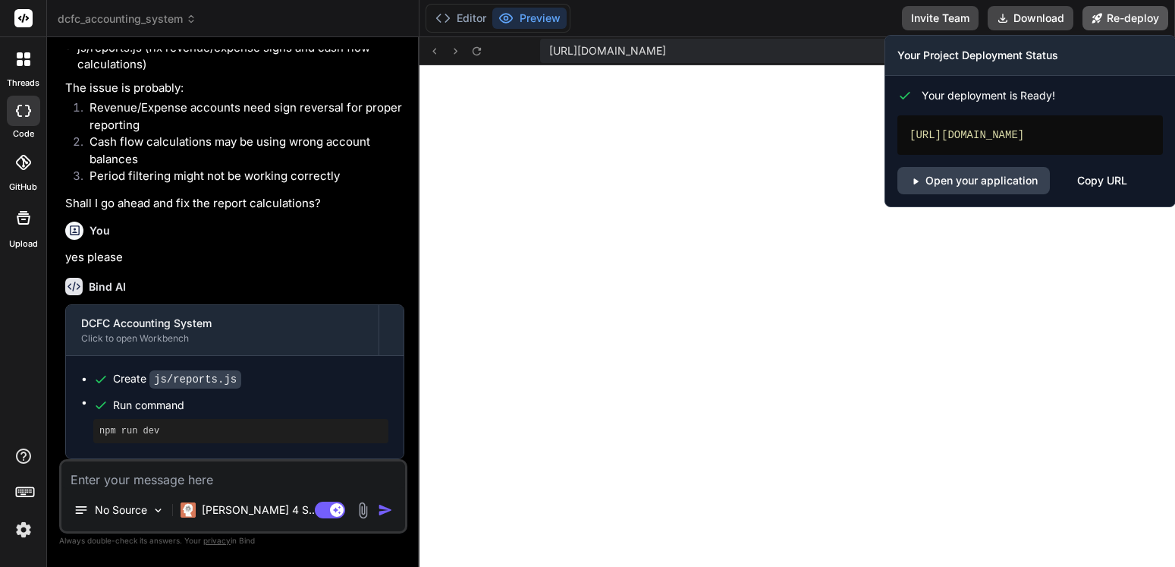
click at [1122, 17] on button "Re-deploy" at bounding box center [1125, 18] width 86 height 24
click at [992, 180] on link "Open your application" at bounding box center [973, 180] width 152 height 27
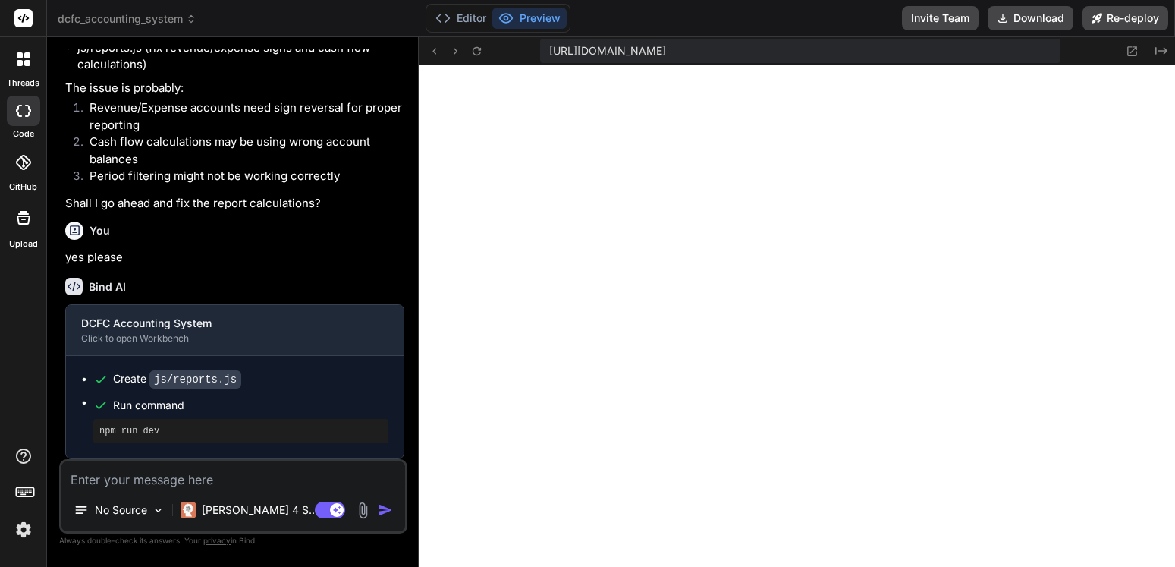
click at [172, 468] on textarea at bounding box center [233, 474] width 344 height 27
click at [268, 469] on textarea "simple issue to fix... now the" at bounding box center [233, 474] width 344 height 27
click at [244, 480] on textarea "simple issue to fix... now the" at bounding box center [233, 474] width 344 height 27
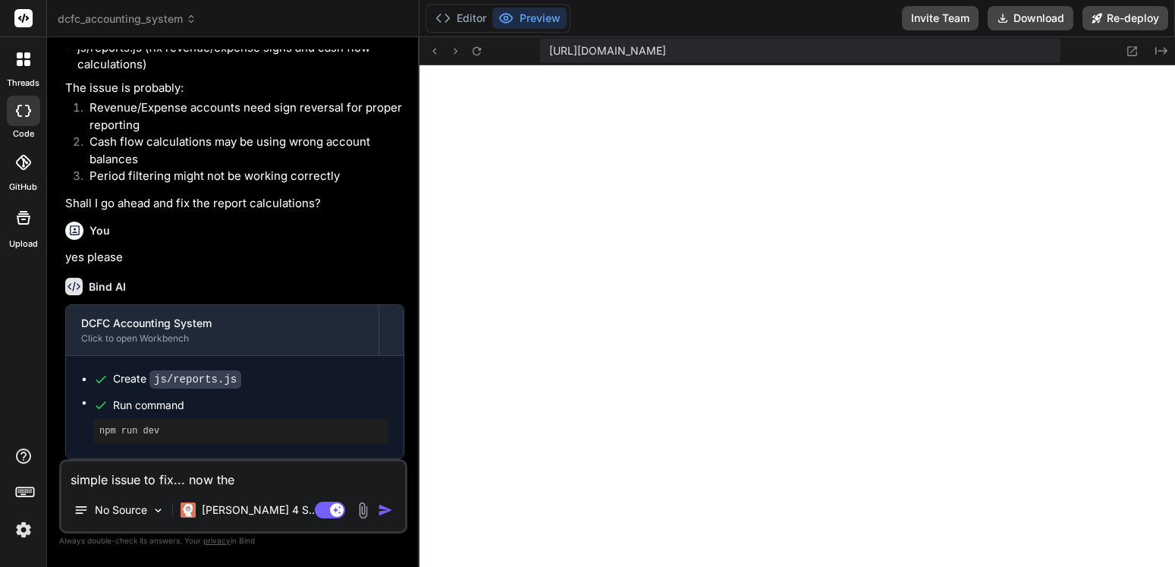
click at [244, 479] on textarea "simple issue to fix... now the" at bounding box center [233, 474] width 344 height 27
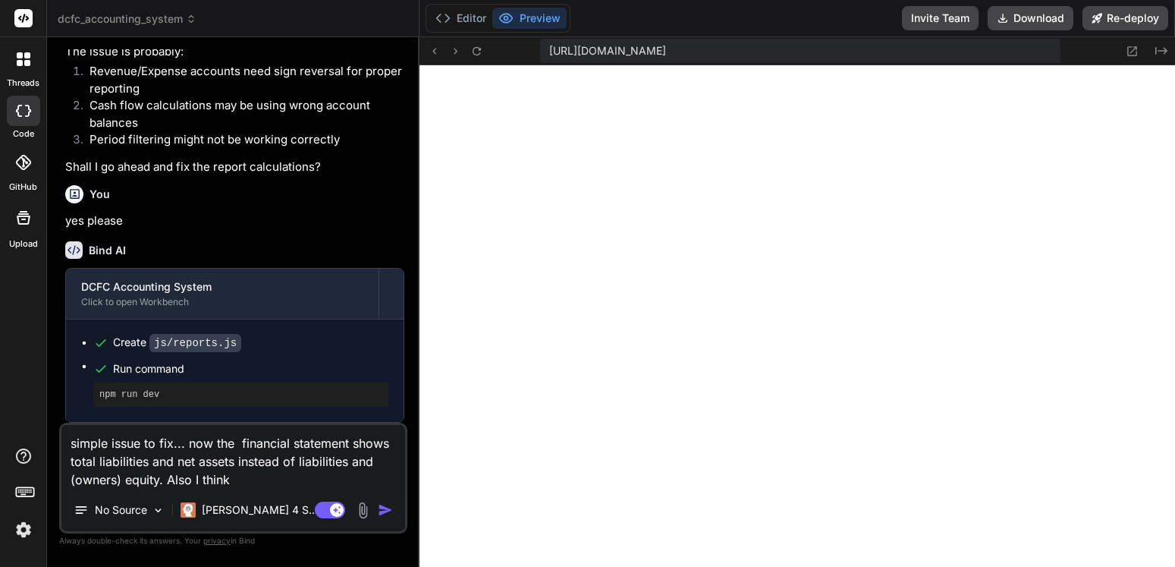
click at [261, 475] on textarea "simple issue to fix... now the financial statement shows total liabilities and …" at bounding box center [233, 457] width 344 height 64
drag, startPoint x: 261, startPoint y: 475, endPoint x: 235, endPoint y: 475, distance: 25.8
click at [235, 475] on textarea "simple issue to fix... now the financial statement shows total liabilities and …" at bounding box center [233, 457] width 344 height 64
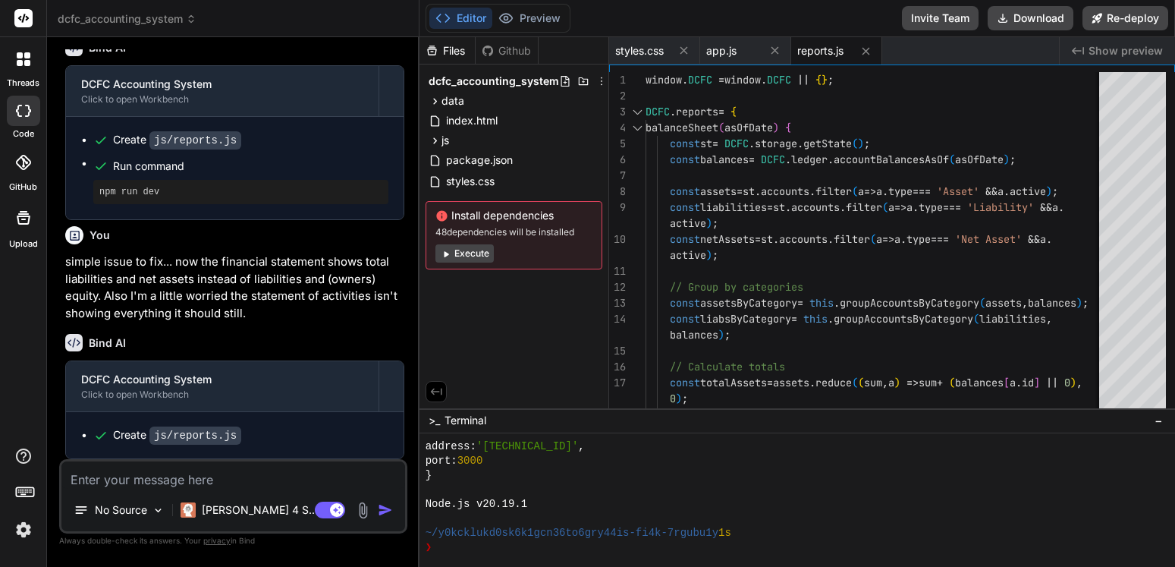
scroll to position [6837, 0]
click at [479, 256] on button "Execute" at bounding box center [464, 253] width 58 height 18
click at [479, 256] on div "Install dependencies 48 dependencies will be installed Execute" at bounding box center [513, 235] width 177 height 68
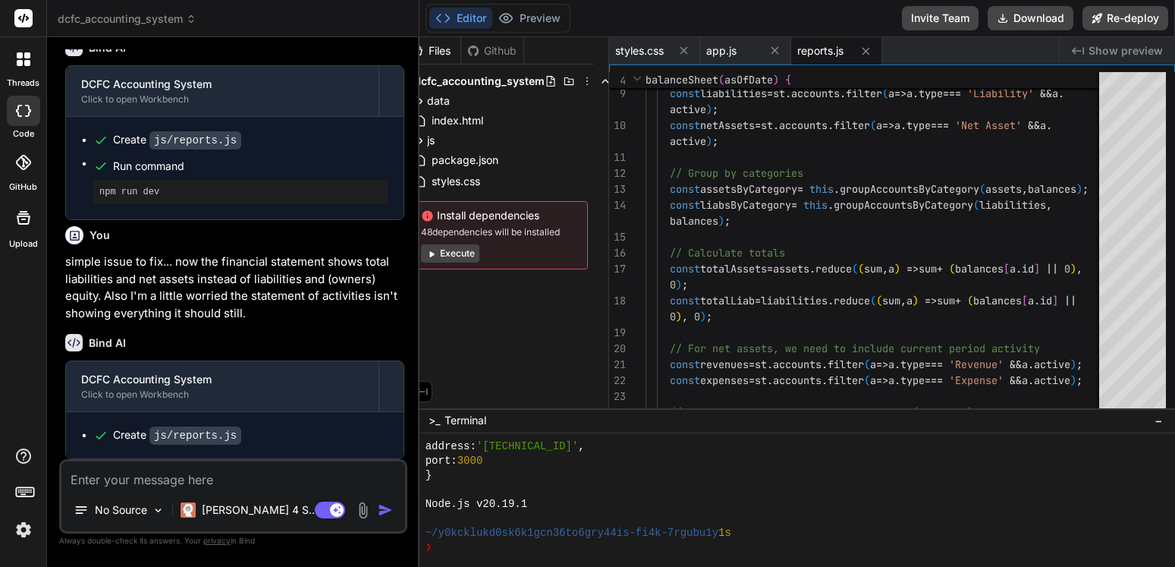
scroll to position [0, 0]
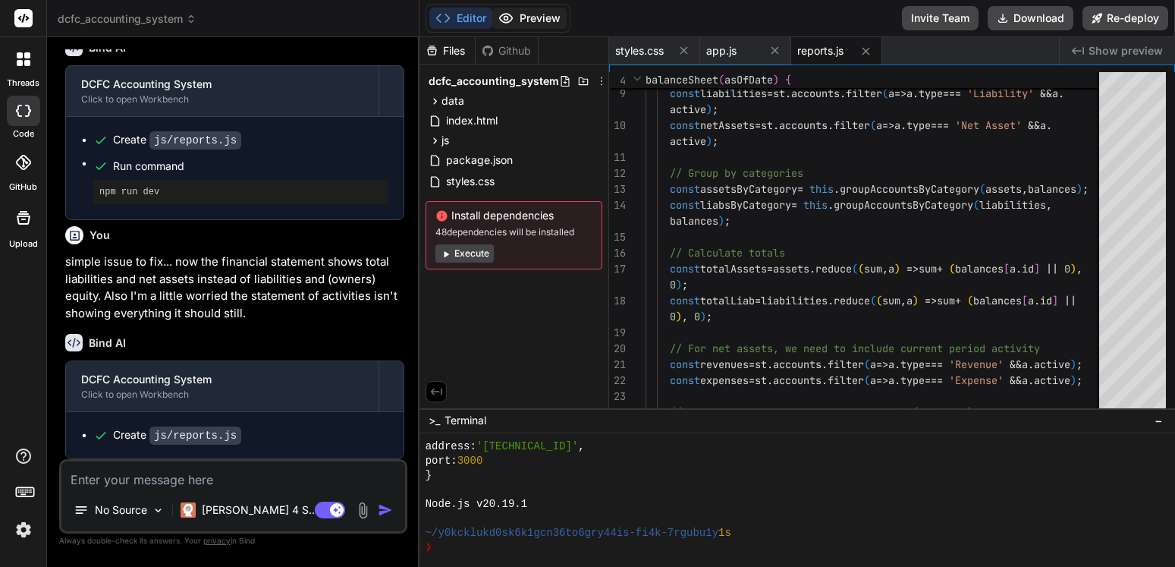
click at [545, 9] on button "Preview" at bounding box center [529, 18] width 74 height 21
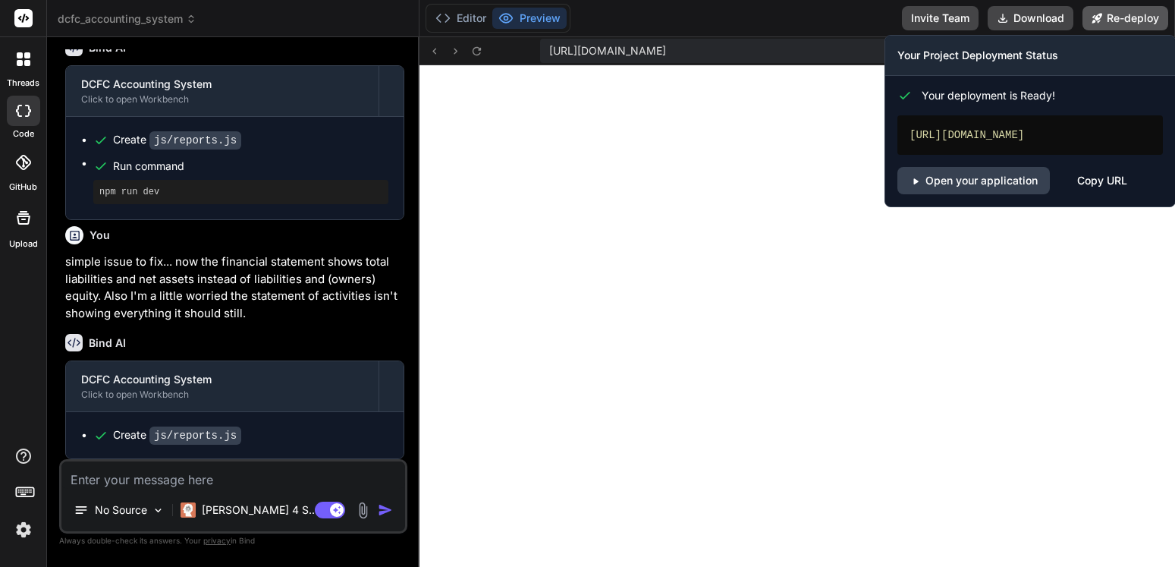
click at [1144, 24] on button "Re-deploy" at bounding box center [1125, 18] width 86 height 24
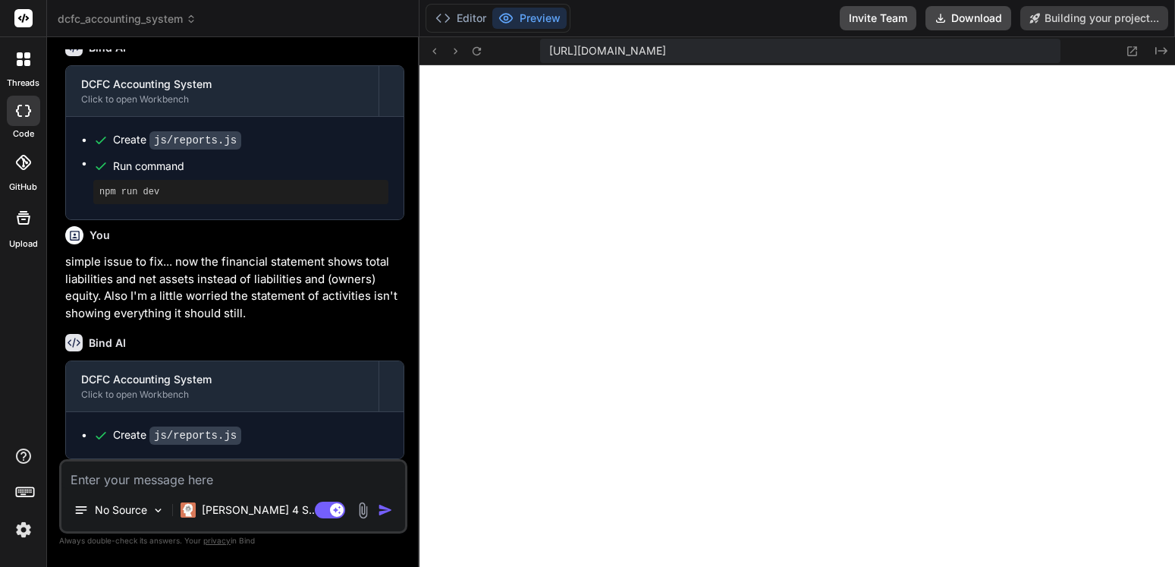
scroll to position [6837, 0]
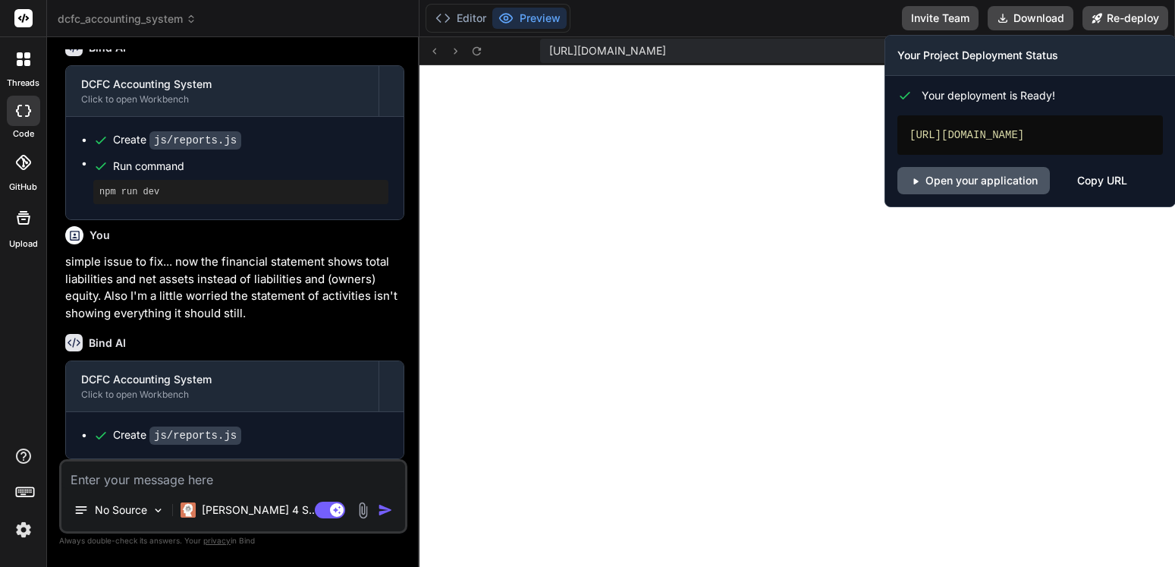
click at [1001, 181] on link "Open your application" at bounding box center [973, 180] width 152 height 27
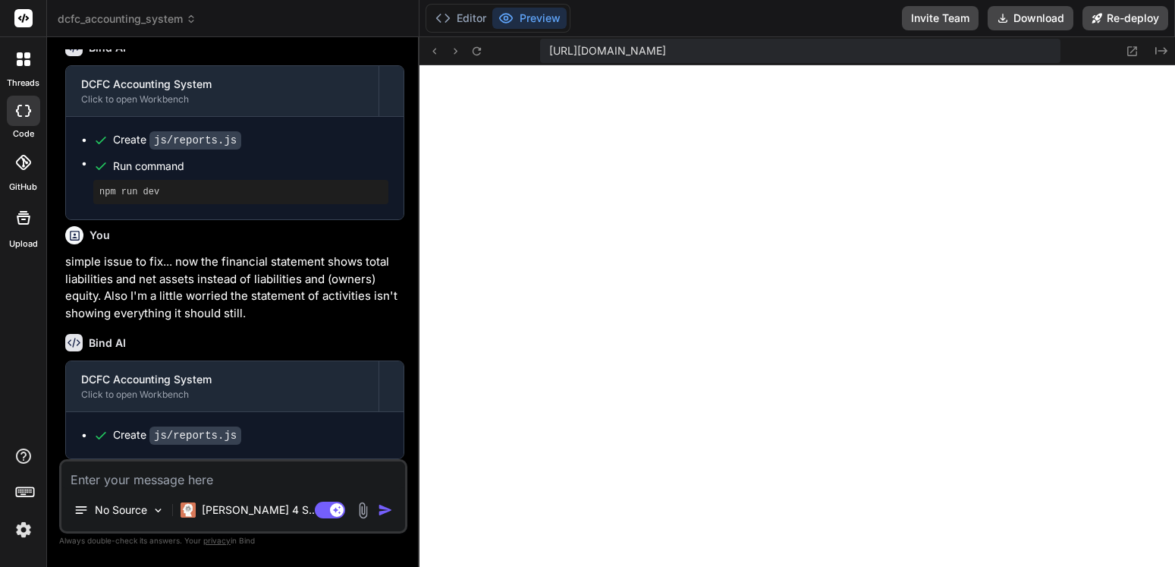
click at [215, 480] on textarea at bounding box center [233, 474] width 344 height 27
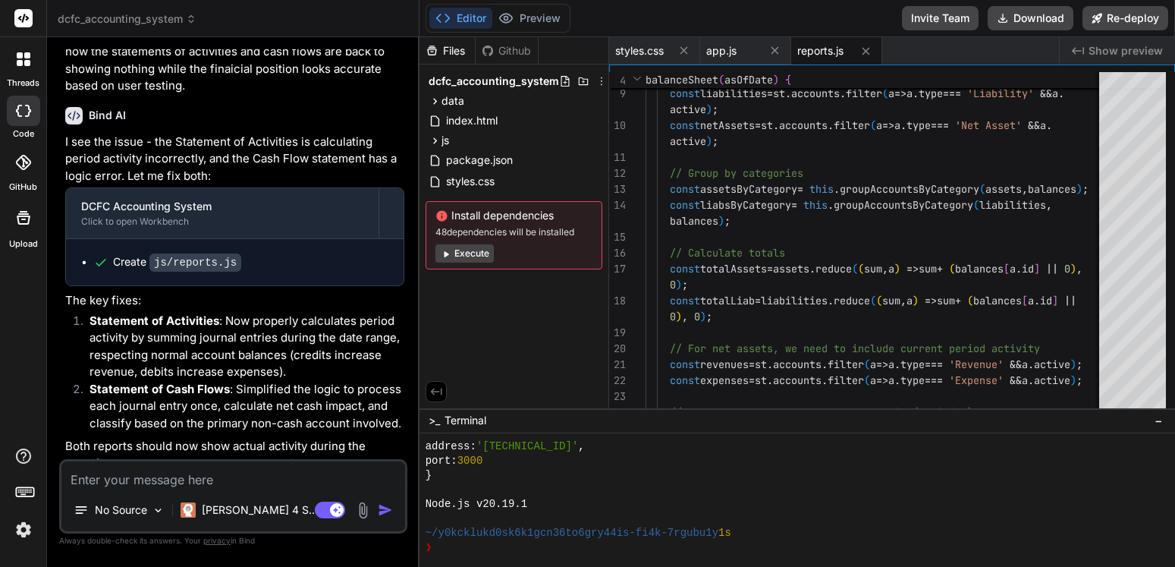
scroll to position [7301, 0]
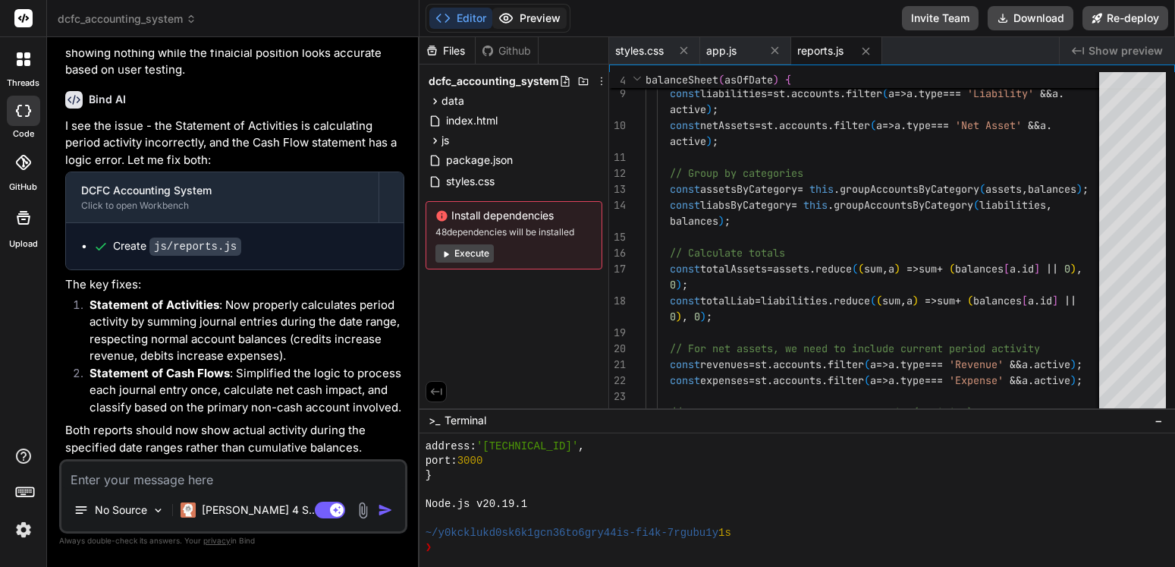
click at [525, 18] on button "Preview" at bounding box center [529, 18] width 74 height 21
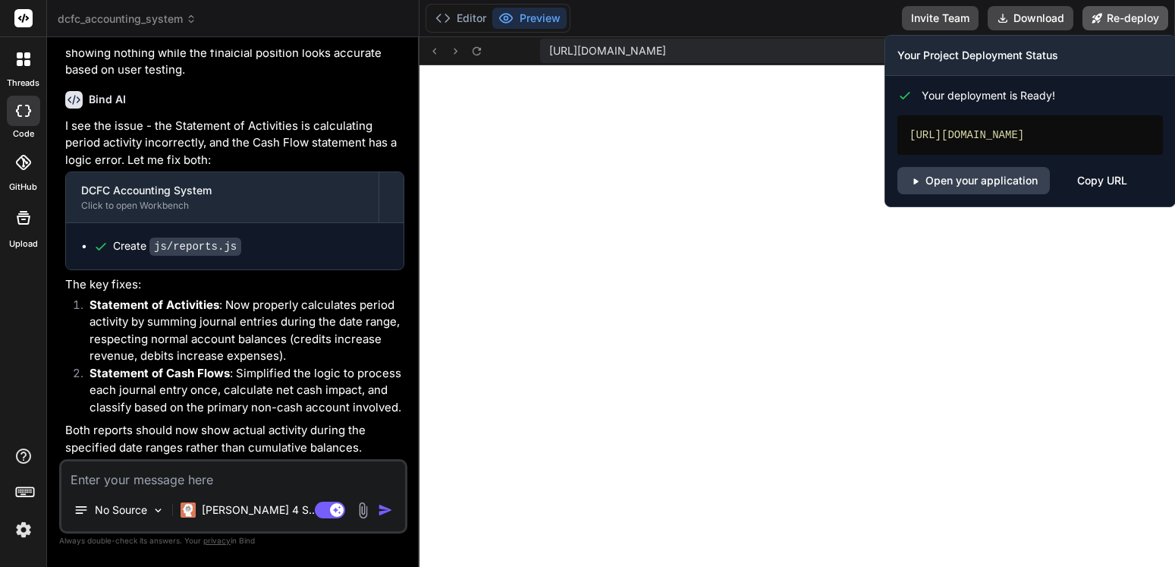
click at [1114, 20] on button "Re-deploy" at bounding box center [1125, 18] width 86 height 24
click at [995, 185] on link "Open your application" at bounding box center [973, 180] width 152 height 27
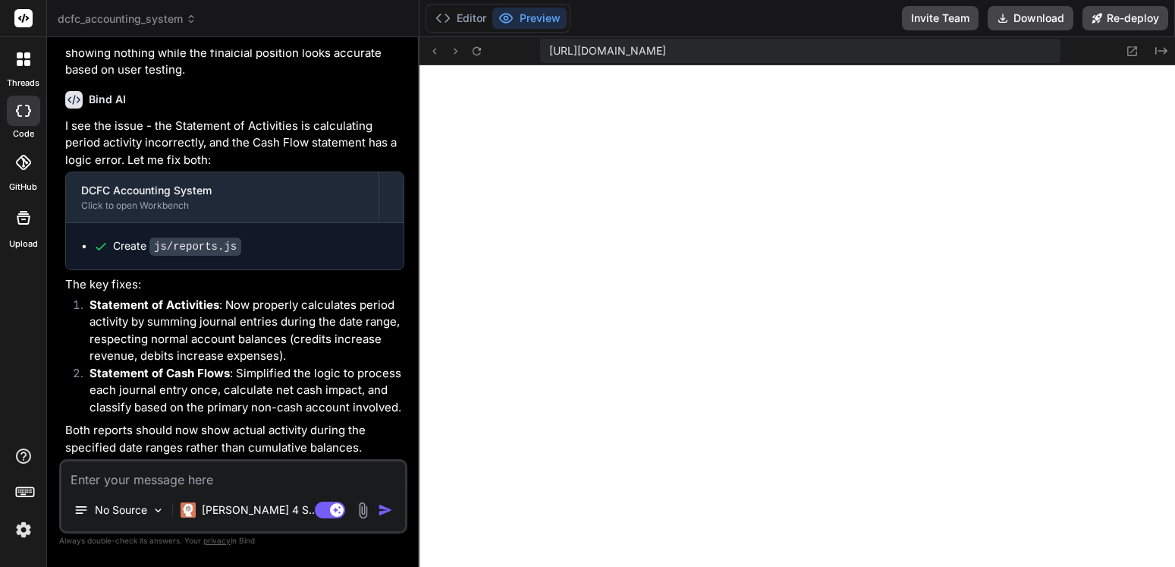
click at [211, 475] on textarea at bounding box center [233, 474] width 344 height 27
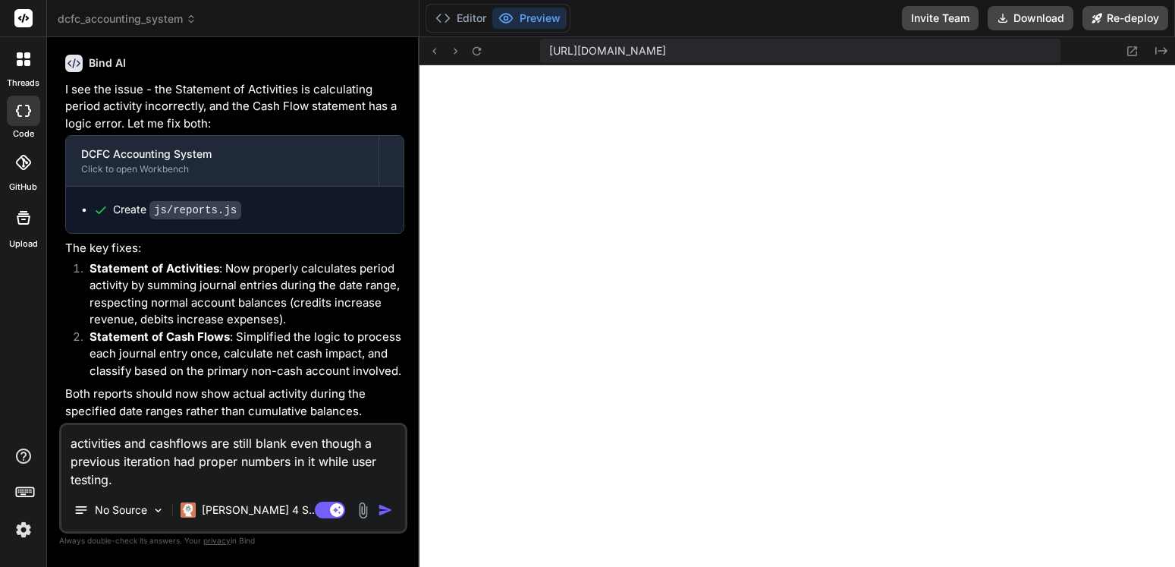
click at [388, 509] on img "button" at bounding box center [385, 509] width 15 height 15
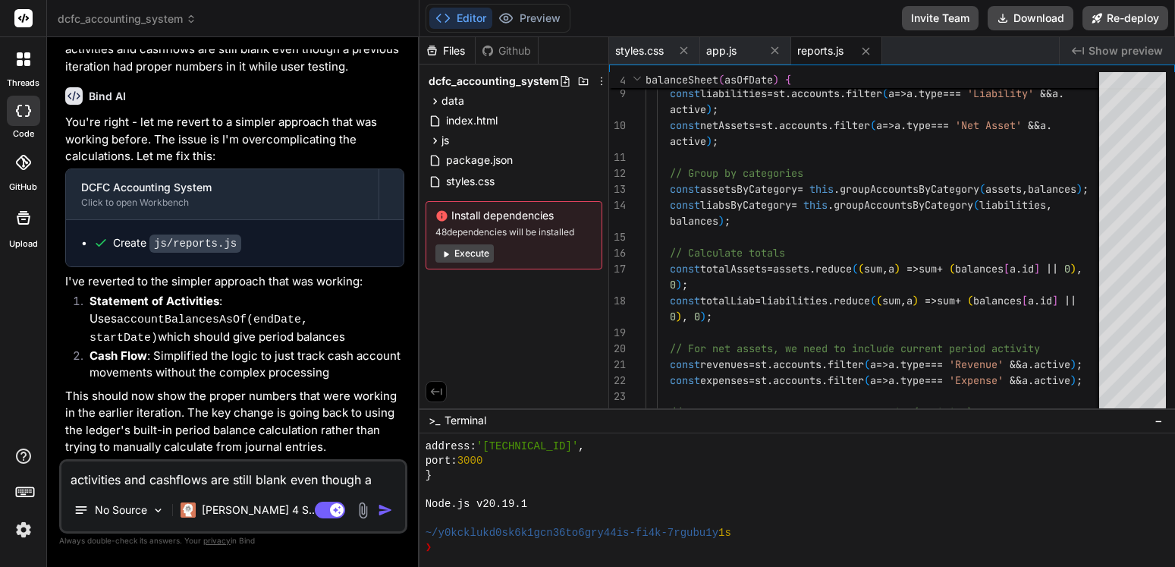
scroll to position [7750, 0]
click at [542, 20] on button "Preview" at bounding box center [529, 18] width 74 height 21
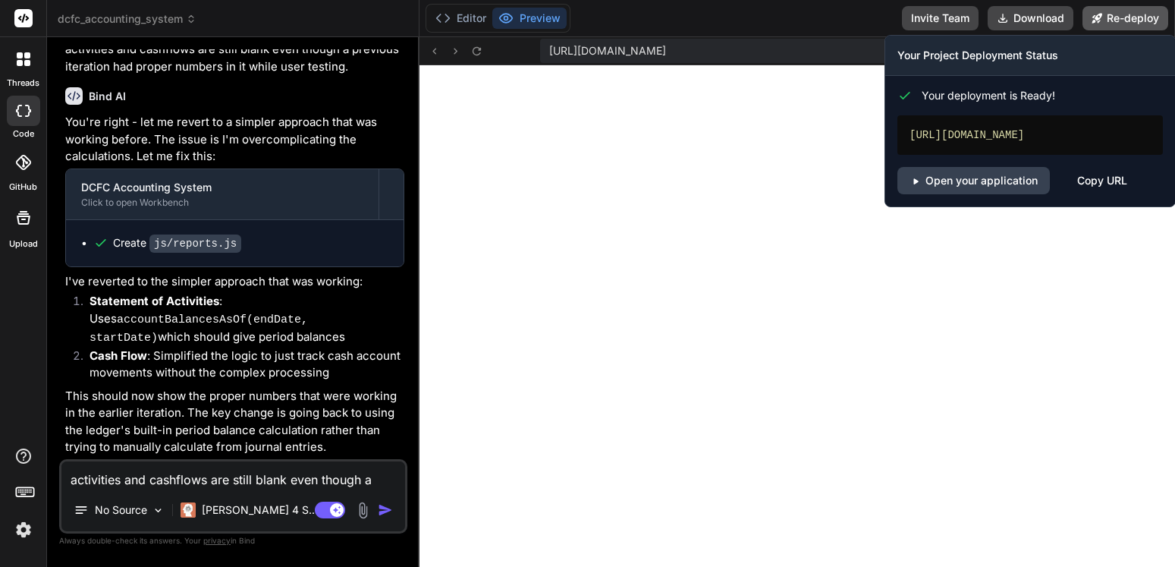
click at [1112, 14] on button "Re-deploy" at bounding box center [1125, 18] width 86 height 24
click at [997, 184] on link "Open your application" at bounding box center [973, 180] width 152 height 27
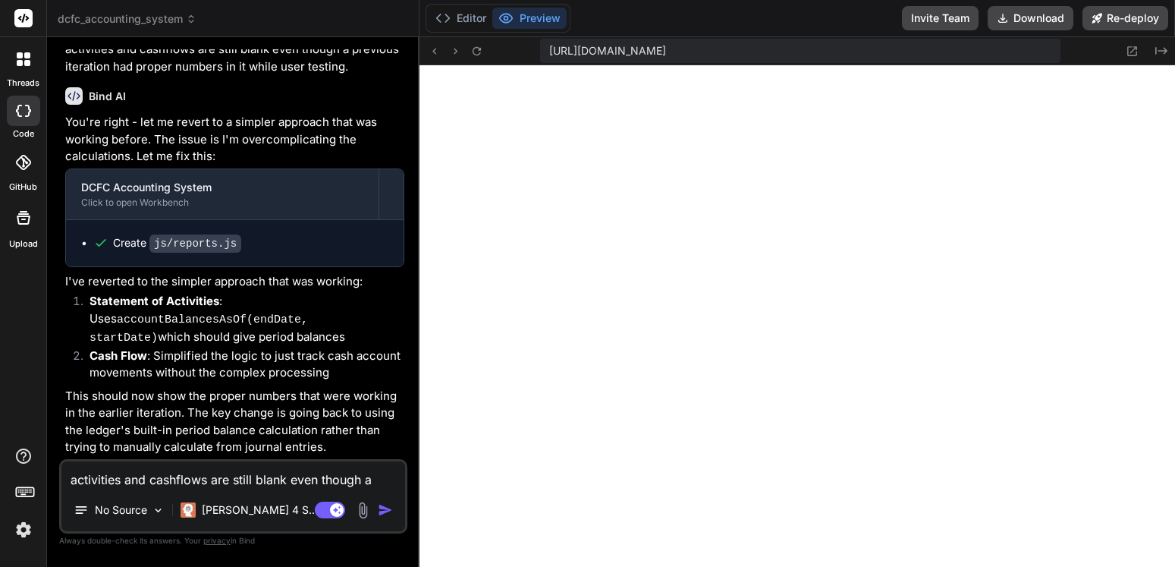
click at [177, 475] on textarea "activities and cashflows are still blank even though a previous iteration had p…" at bounding box center [233, 474] width 344 height 27
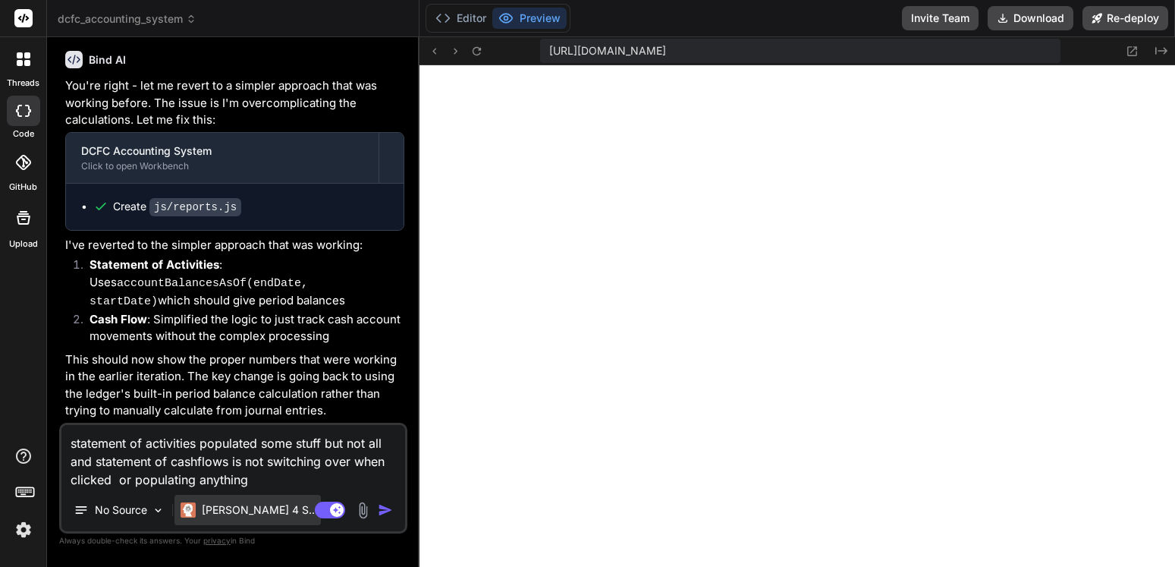
click at [229, 504] on p "[PERSON_NAME] 4 S.." at bounding box center [258, 509] width 113 height 15
click at [255, 508] on p "[PERSON_NAME] 4 S.." at bounding box center [258, 509] width 113 height 15
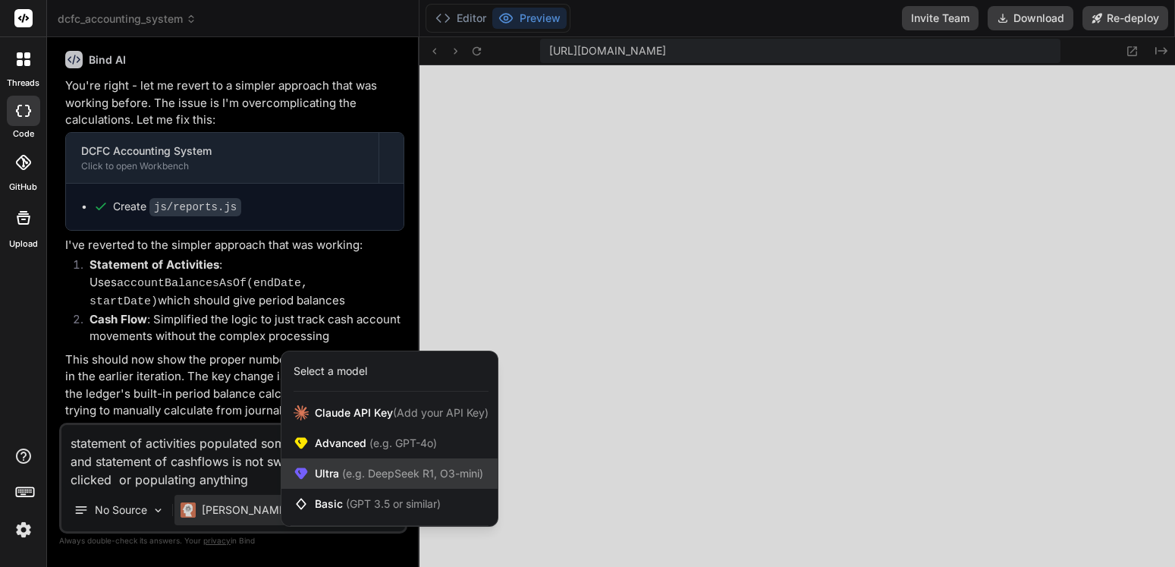
click at [336, 468] on span "Ultra (e.g. DeepSeek R1, O3-mini)" at bounding box center [399, 473] width 168 height 15
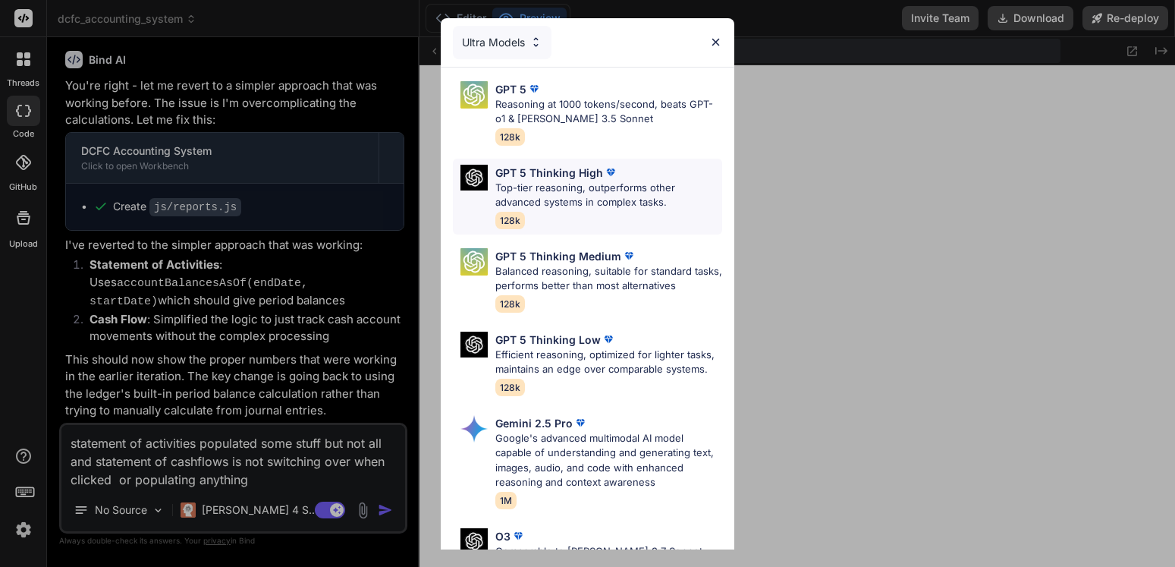
click at [574, 178] on p "GPT 5 Thinking High" at bounding box center [549, 173] width 108 height 16
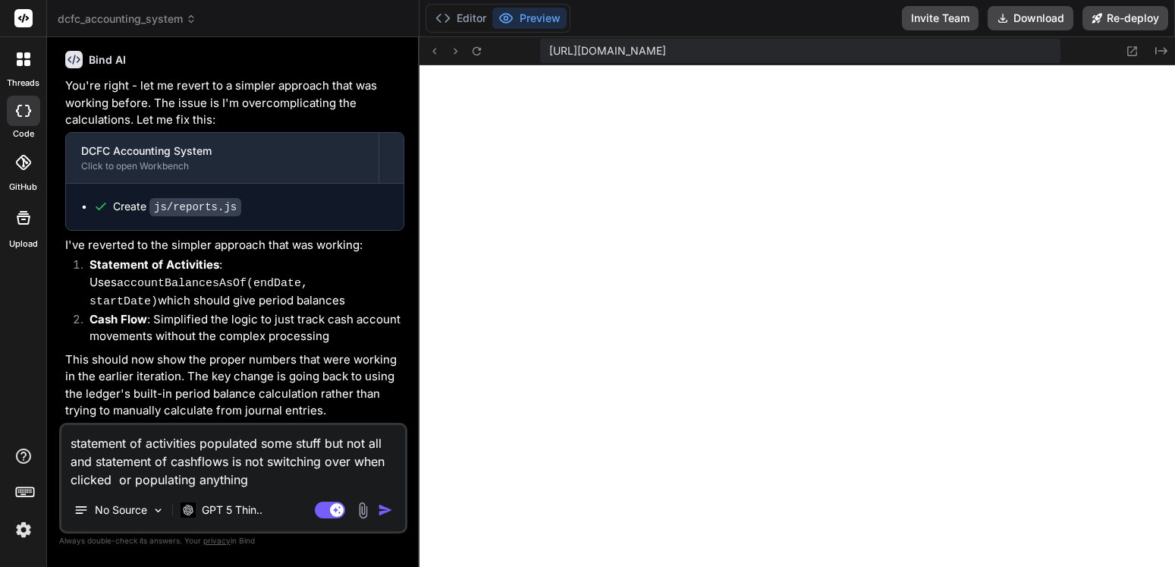
click at [385, 511] on img "button" at bounding box center [385, 509] width 15 height 15
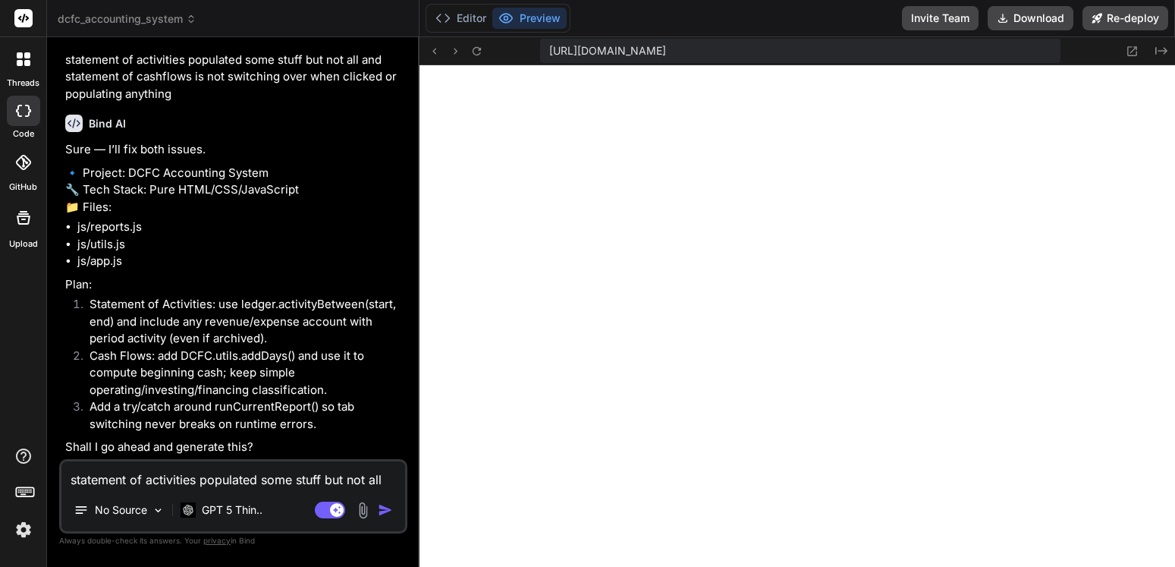
scroll to position [8225, 0]
click at [192, 476] on textarea "statement of activities populated some stuff but not all and statement of cashf…" at bounding box center [233, 474] width 344 height 27
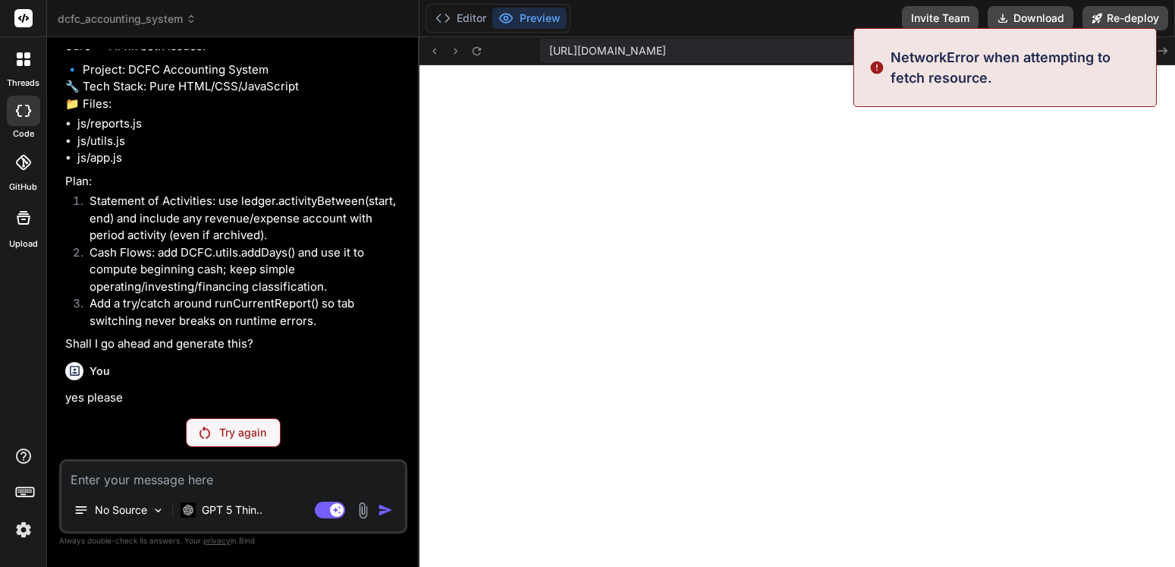
scroll to position [8328, 0]
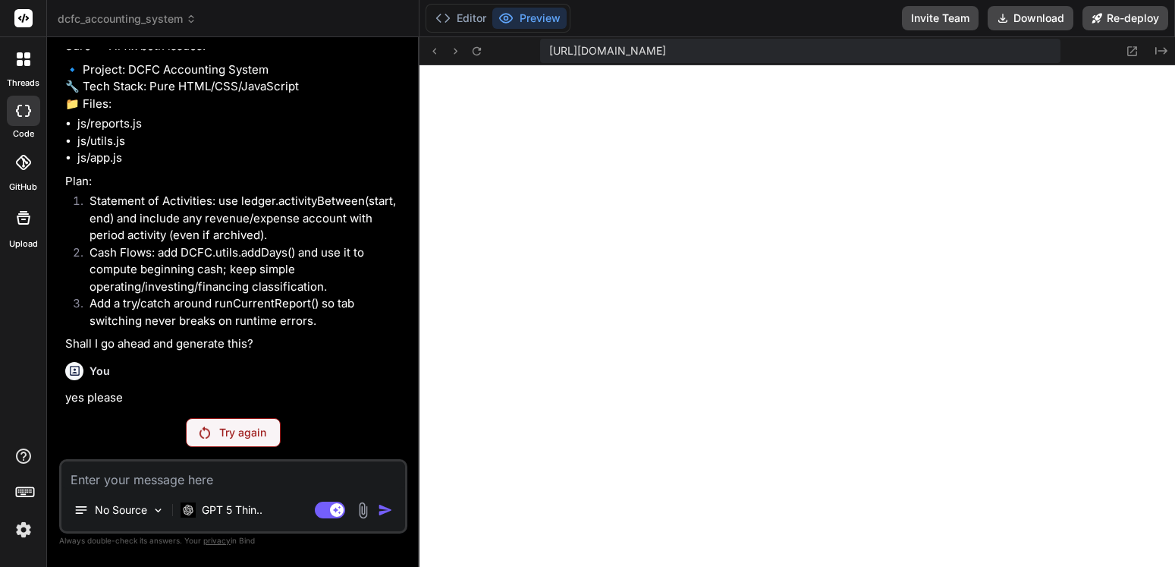
click at [247, 436] on p "Try again" at bounding box center [242, 432] width 47 height 15
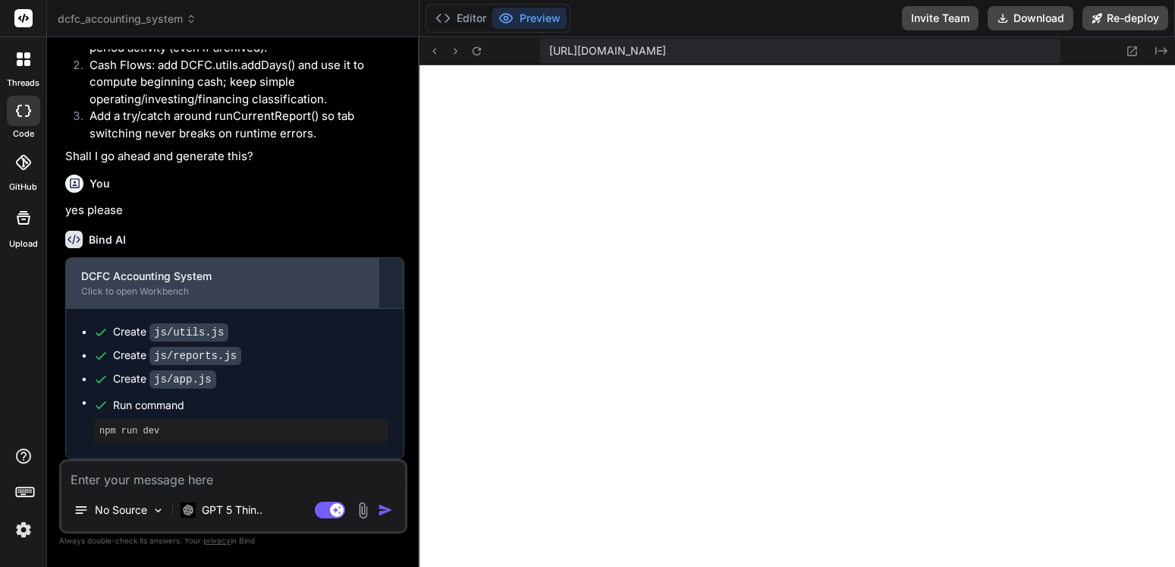
scroll to position [8515, 0]
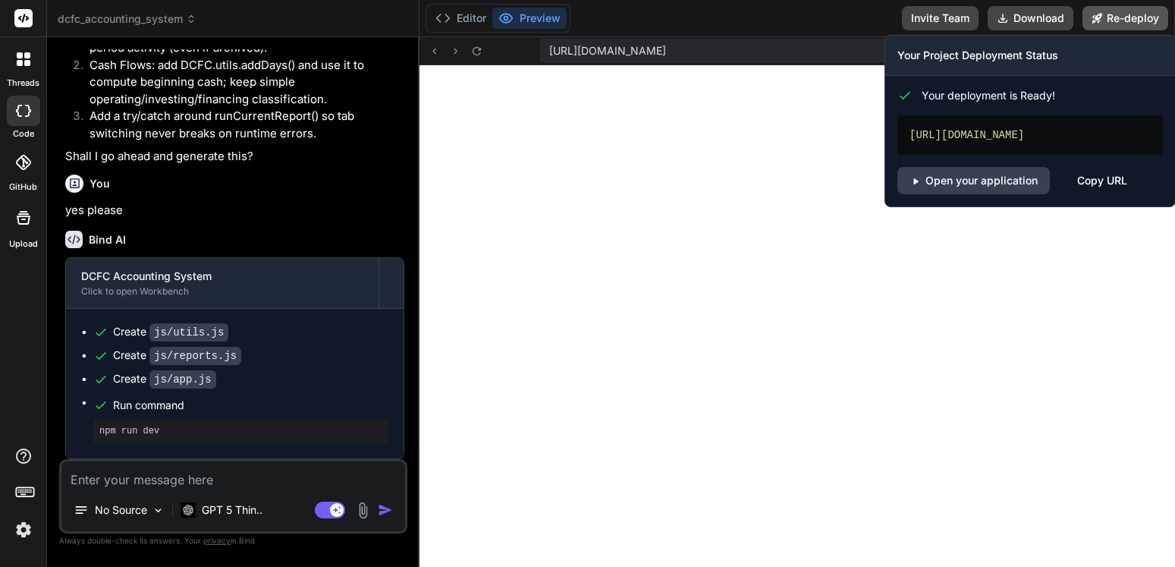
click at [1118, 14] on button "Re-deploy" at bounding box center [1125, 18] width 86 height 24
click at [1031, 178] on link "Open your application" at bounding box center [973, 180] width 152 height 27
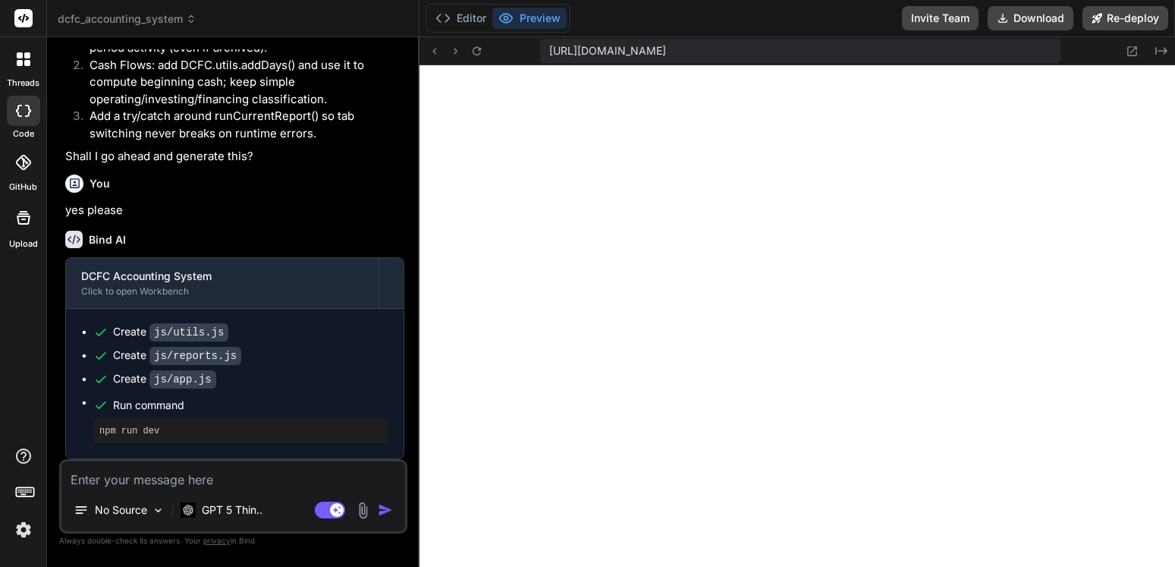
click at [171, 485] on textarea at bounding box center [233, 474] width 344 height 27
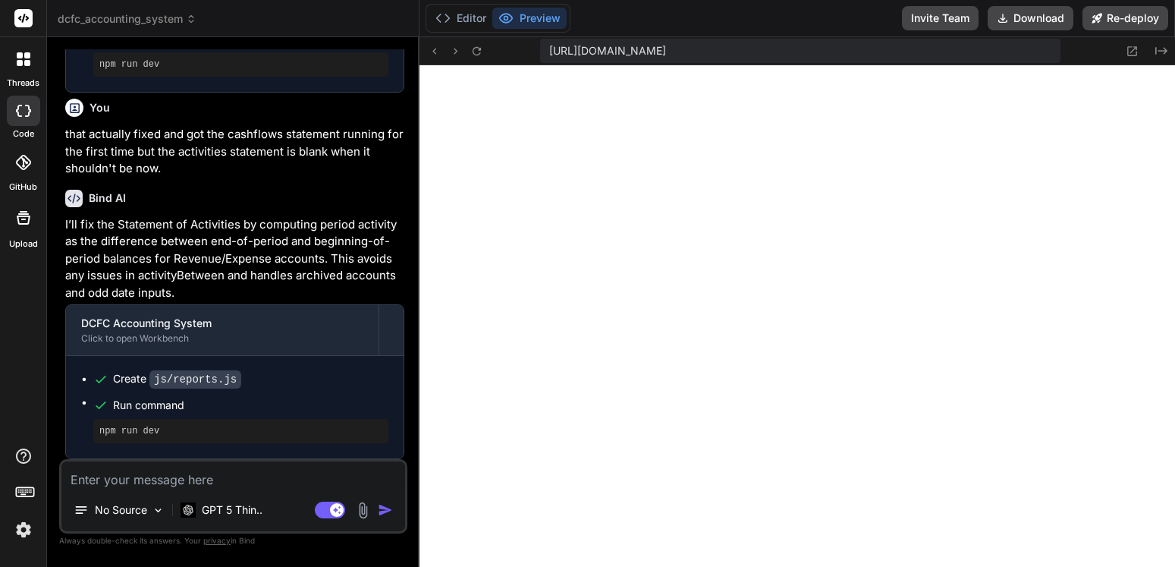
scroll to position [8881, 0]
click at [181, 478] on textarea at bounding box center [233, 474] width 344 height 27
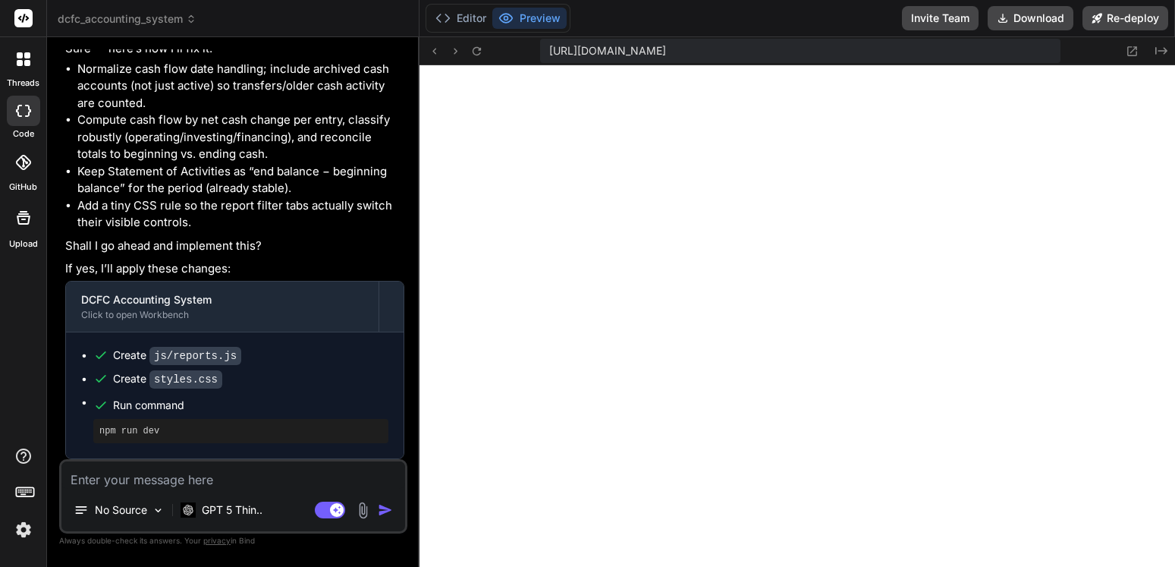
scroll to position [9406, 0]
click at [474, 49] on icon at bounding box center [476, 51] width 13 height 13
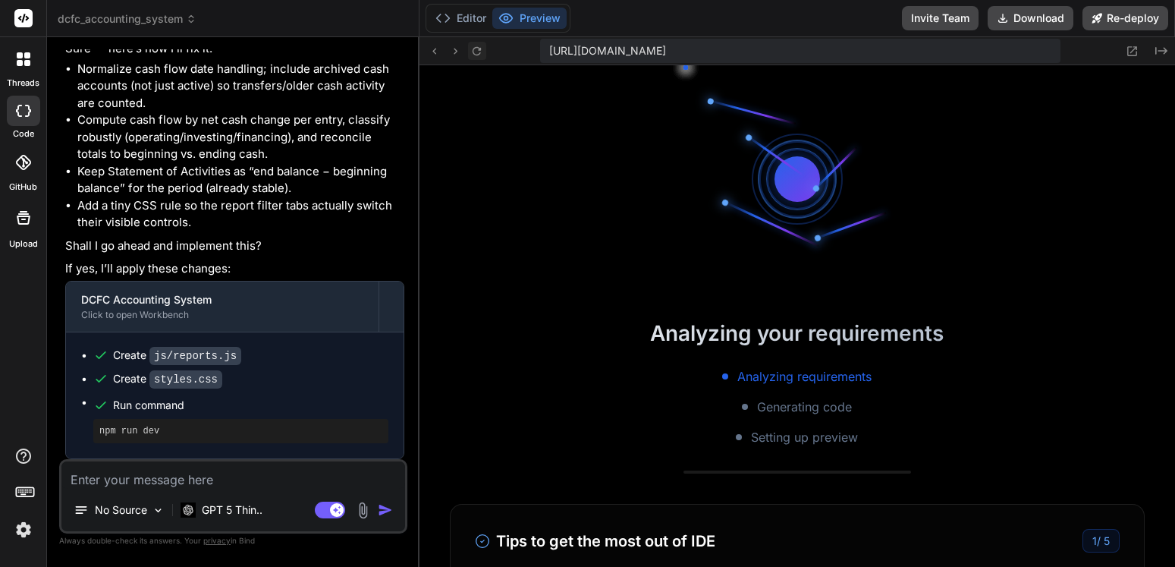
scroll to position [0, 0]
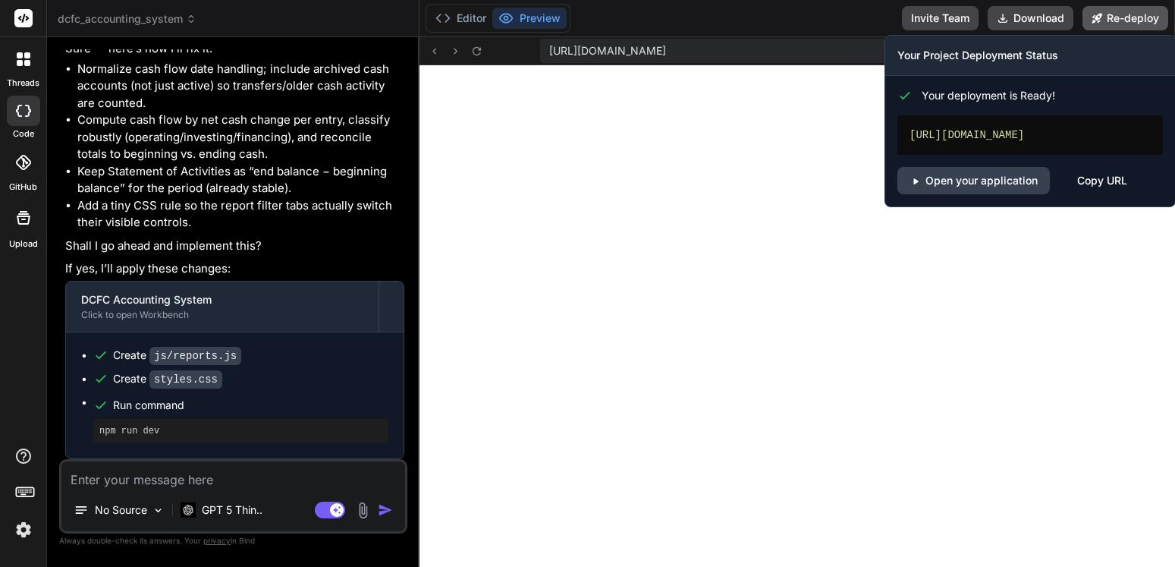
click at [1113, 18] on button "Re-deploy" at bounding box center [1125, 18] width 86 height 24
click at [983, 189] on link "Open your application" at bounding box center [973, 180] width 152 height 27
